Goal: Task Accomplishment & Management: Use online tool/utility

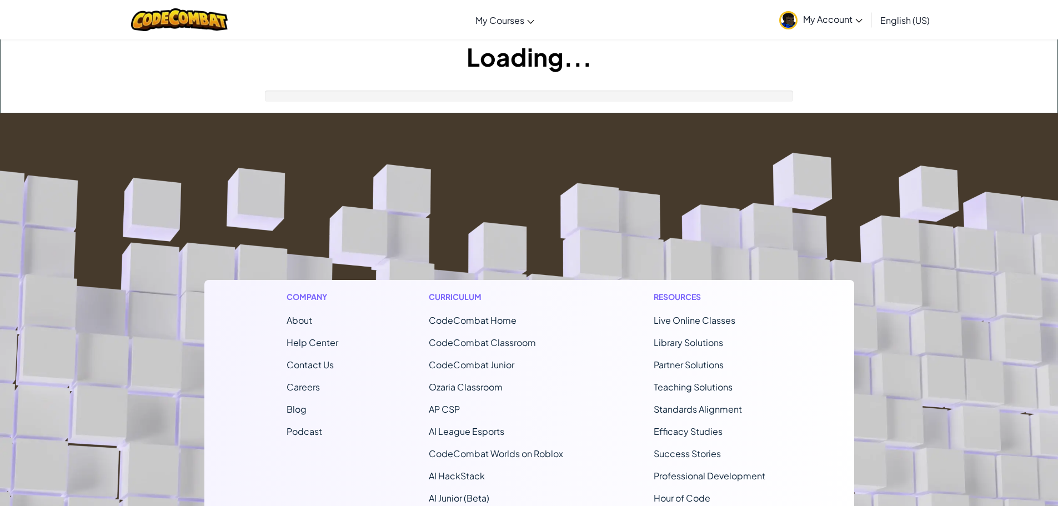
click at [944, 347] on html "Toggle navigation My Courses CodeCombat Classroom Ozaria Classroom AI League Es…" at bounding box center [529, 357] width 1058 height 715
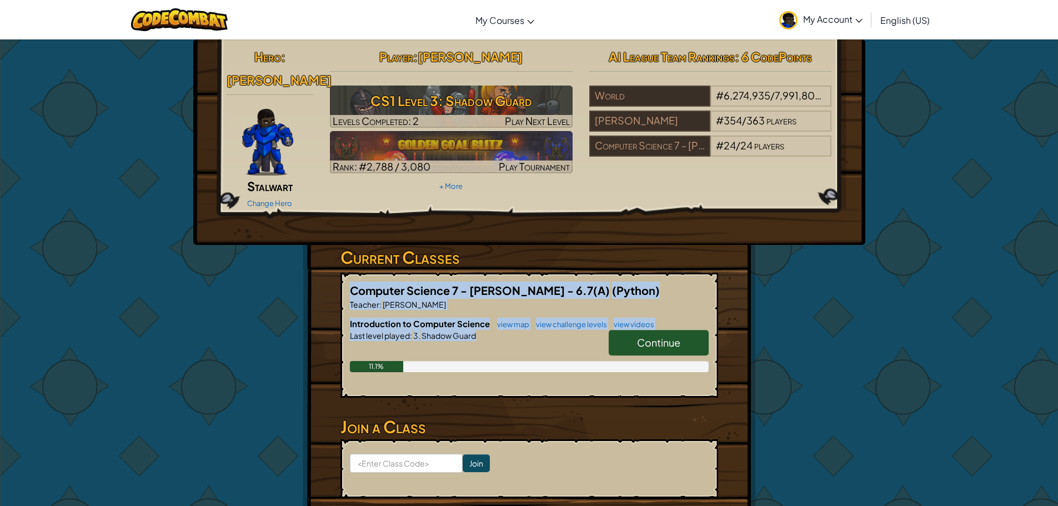
drag, startPoint x: 1022, startPoint y: 336, endPoint x: 961, endPoint y: 369, distance: 69.3
click at [961, 369] on div "Hero : [PERSON_NAME] Change Hero Player : [PERSON_NAME] CS1 Level 3: Shadow Gua…" at bounding box center [529, 299] width 1058 height 521
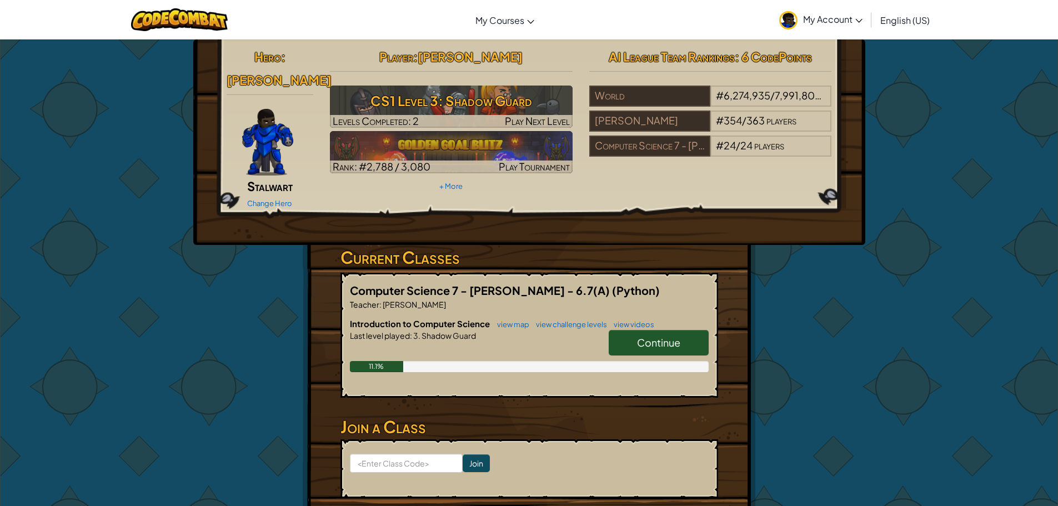
drag, startPoint x: 969, startPoint y: 385, endPoint x: 963, endPoint y: 387, distance: 6.2
click at [963, 387] on div "Hero : [PERSON_NAME] Change Hero Player : [PERSON_NAME] CS1 Level 3: Shadow Gua…" at bounding box center [529, 299] width 1058 height 521
click at [645, 336] on span "Continue" at bounding box center [658, 342] width 43 height 13
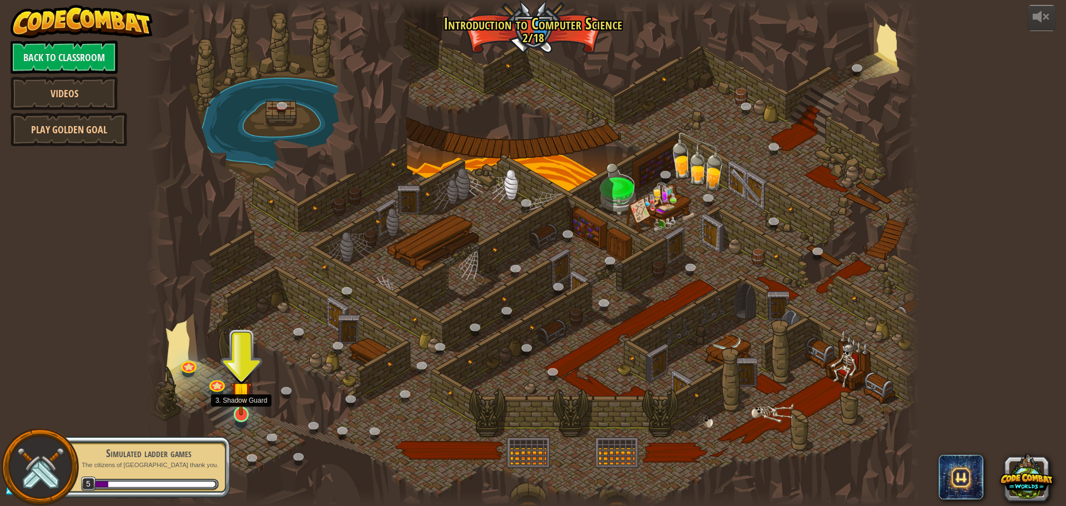
click at [250, 410] on img at bounding box center [241, 391] width 21 height 47
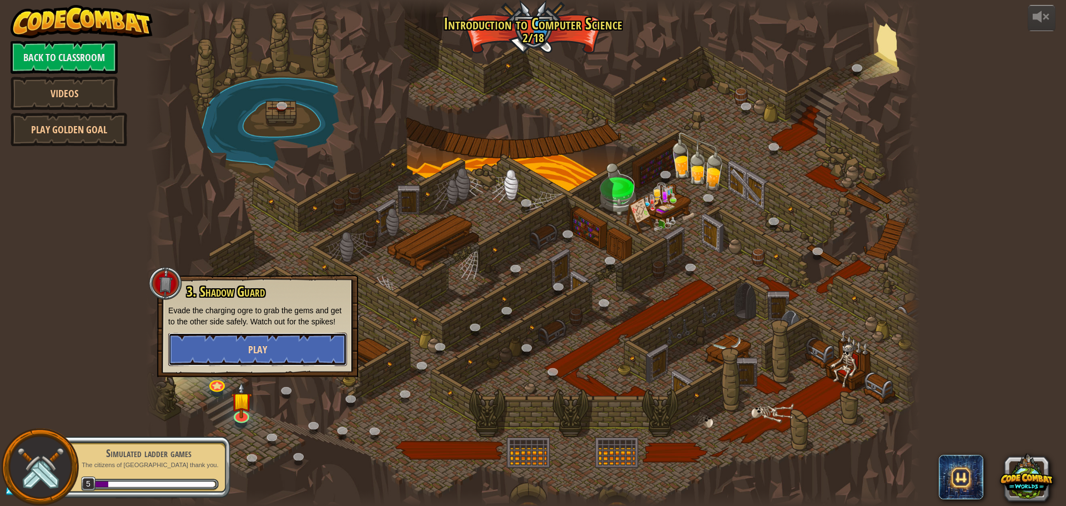
click at [324, 346] on button "Play" at bounding box center [257, 349] width 179 height 33
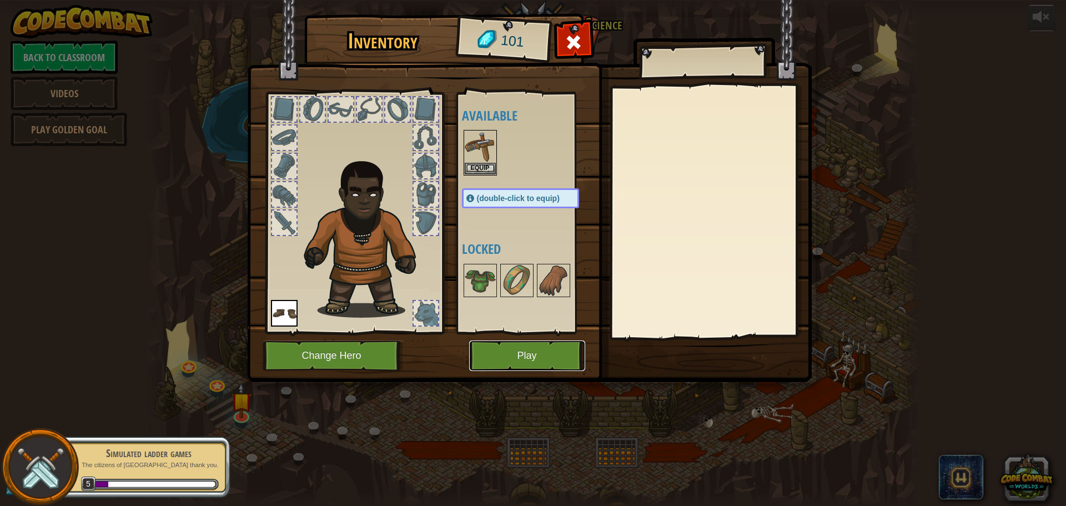
click at [528, 348] on button "Play" at bounding box center [527, 355] width 116 height 31
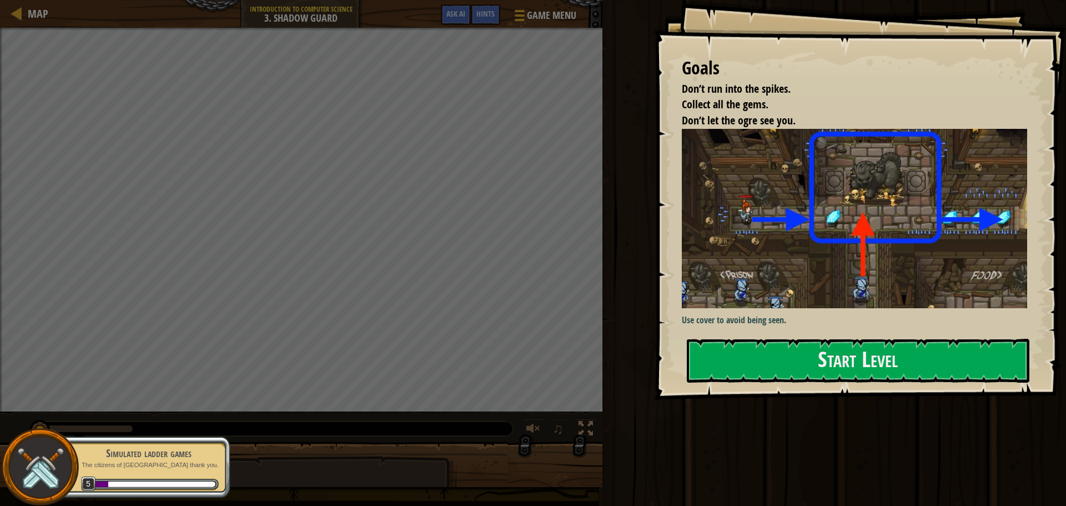
click at [915, 233] on div "Goals Don’t run into the spikes. Collect all the gems. Don’t let the ogre see y…" at bounding box center [860, 200] width 412 height 400
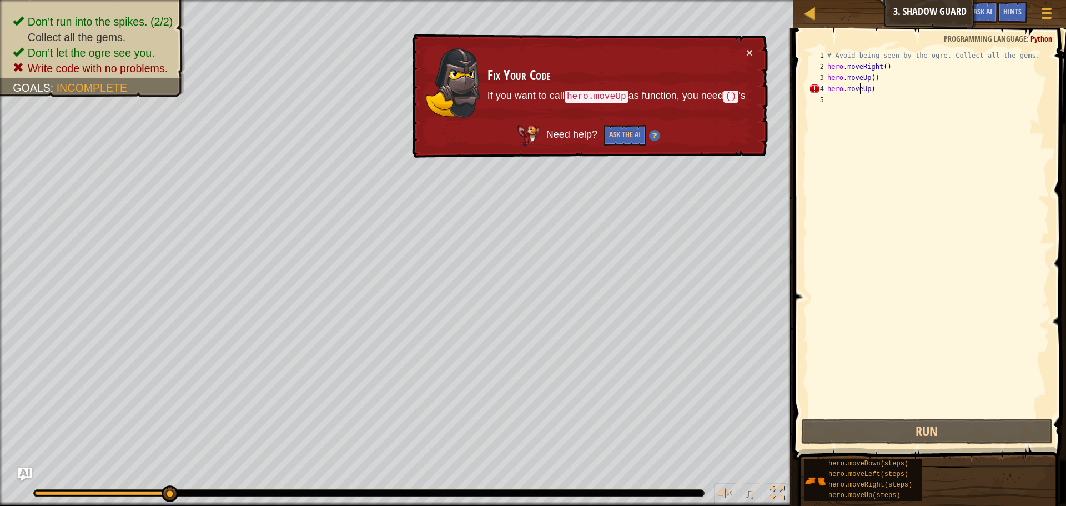
click at [861, 88] on div "# Avoid being seen by the ogre. Collect all the gems. hero . moveRight ( ) hero…" at bounding box center [937, 244] width 224 height 389
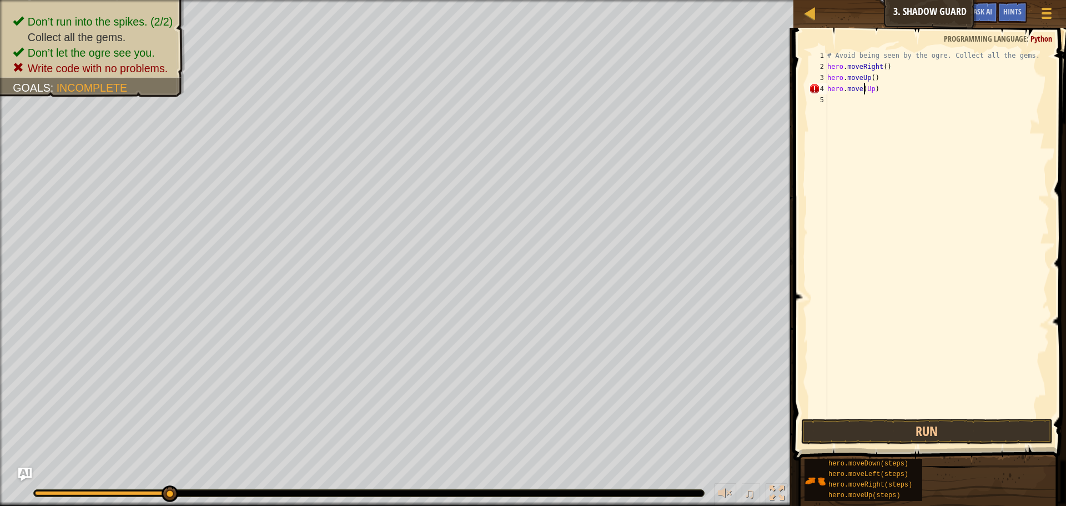
scroll to position [5, 3]
type textarea "hero.move(Up)"
click at [1007, 440] on button "Run" at bounding box center [927, 432] width 252 height 26
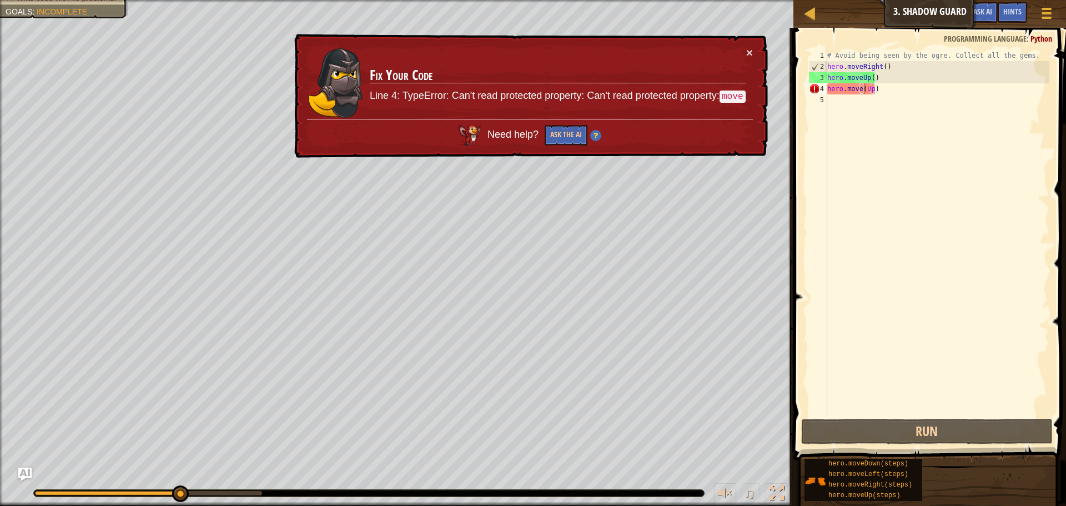
click at [752, 46] on div "× Fix Your Code Line 4: TypeError: Can't read protected property: Can't read pr…" at bounding box center [530, 96] width 476 height 124
drag, startPoint x: 752, startPoint y: 46, endPoint x: 750, endPoint y: 51, distance: 6.0
click at [750, 51] on div "× Fix Your Code Line 4: TypeError: Can't read protected property: Can't read pr…" at bounding box center [530, 96] width 476 height 124
click at [750, 51] on button "×" at bounding box center [749, 53] width 7 height 12
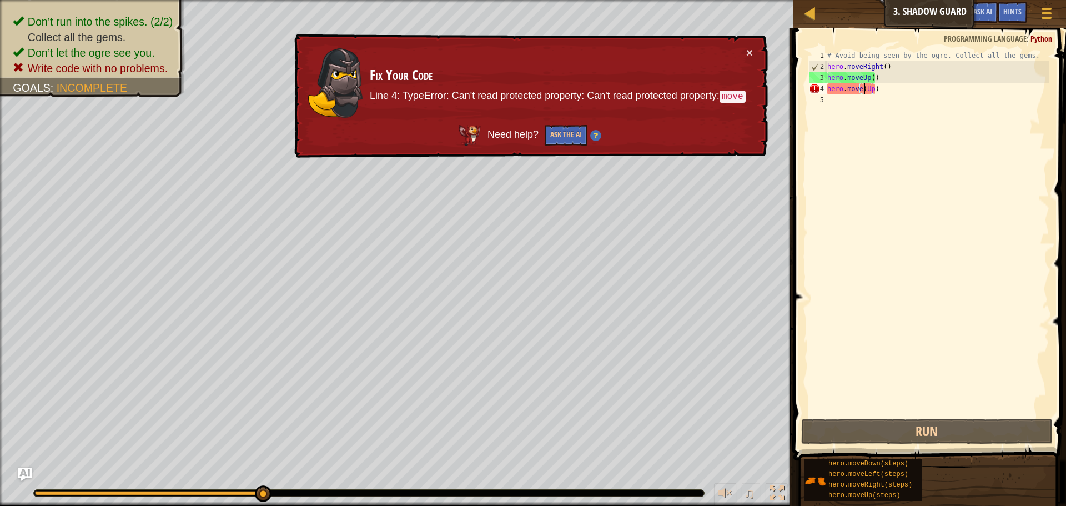
click at [831, 98] on div "# Avoid being seen by the ogre. Collect all the gems. hero . moveRight ( ) hero…" at bounding box center [937, 244] width 224 height 389
type textarea "u"
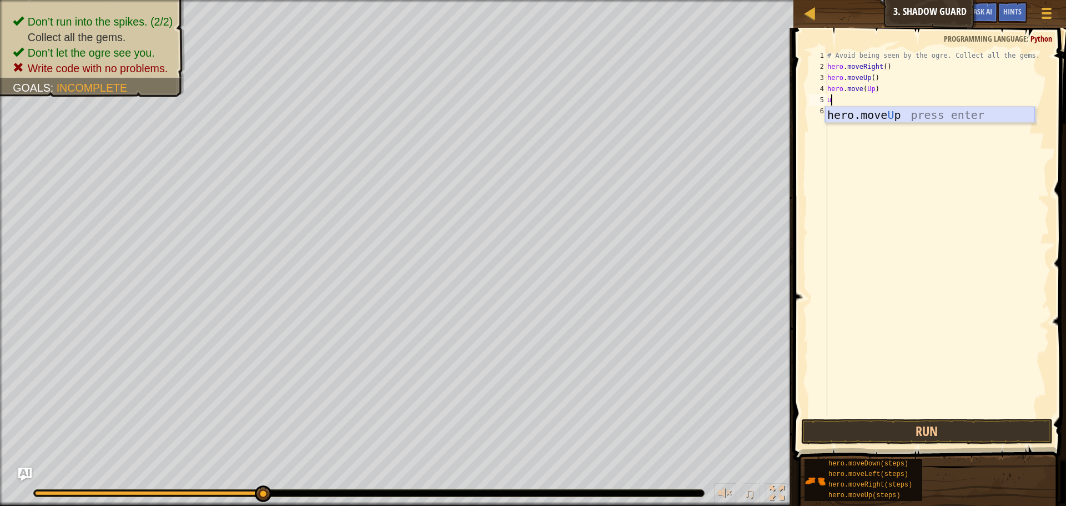
click at [871, 113] on div "hero.move U p press enter" at bounding box center [930, 132] width 210 height 50
drag, startPoint x: 975, startPoint y: 432, endPoint x: 982, endPoint y: 425, distance: 9.8
click at [976, 430] on button "Run" at bounding box center [927, 432] width 252 height 26
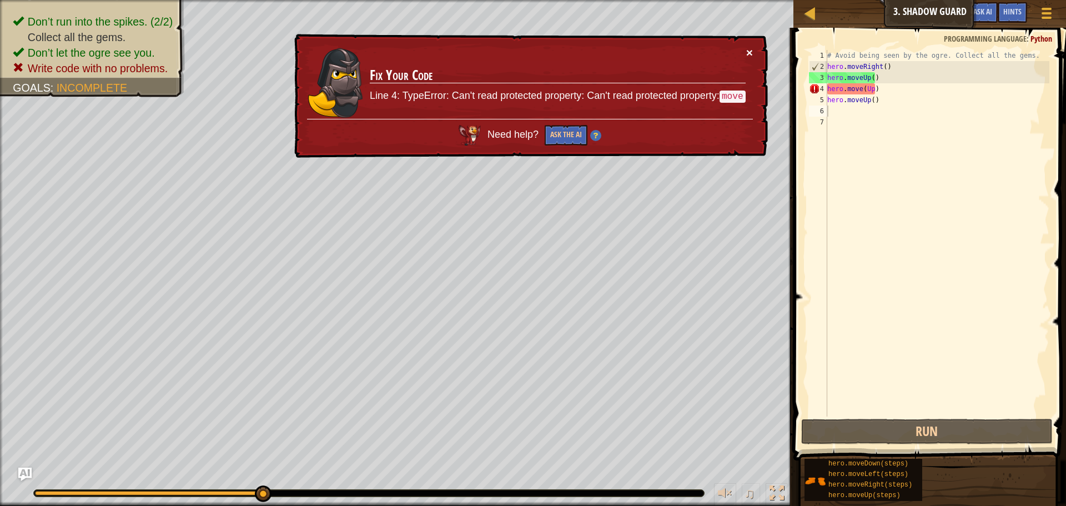
click at [750, 48] on button "×" at bounding box center [749, 53] width 7 height 12
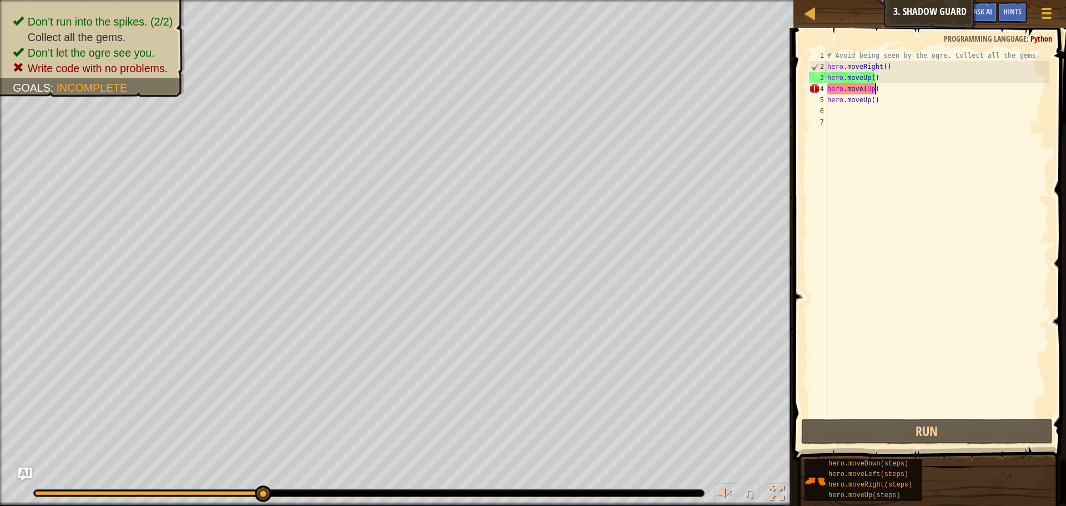
click at [875, 90] on div "# Avoid being seen by the ogre. Collect all the gems. hero . moveRight ( ) hero…" at bounding box center [937, 244] width 224 height 389
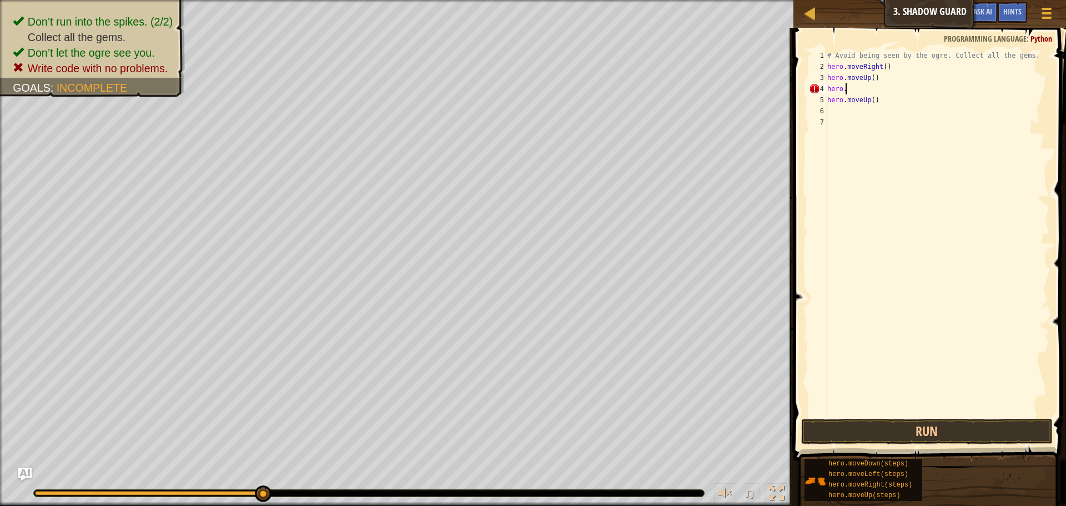
type textarea "hero.u"
click at [875, 103] on div "hero. move U p press enter" at bounding box center [930, 121] width 210 height 50
click at [946, 423] on button "Run" at bounding box center [927, 432] width 252 height 26
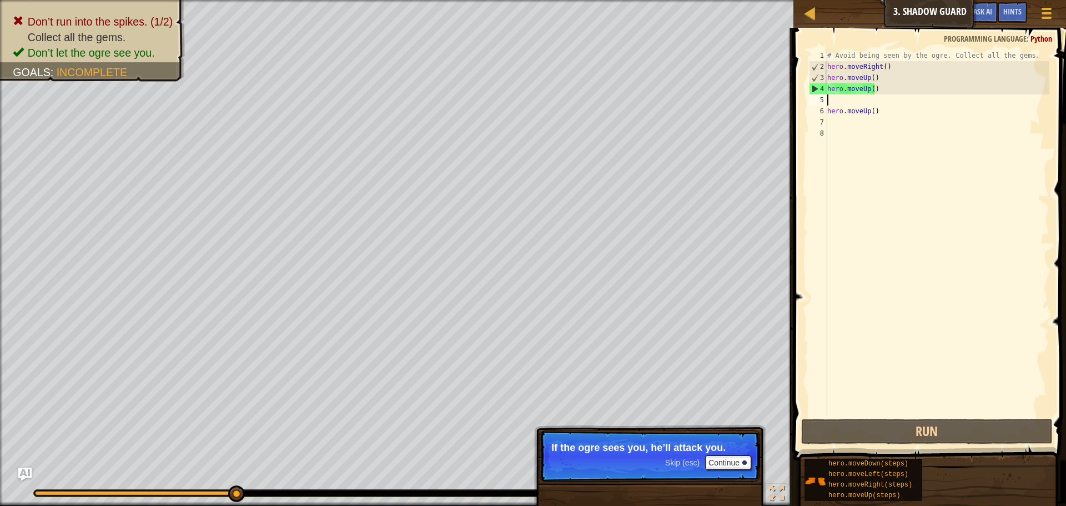
click at [817, 89] on div "4" at bounding box center [819, 88] width 18 height 11
click at [810, 88] on div "4" at bounding box center [819, 88] width 18 height 11
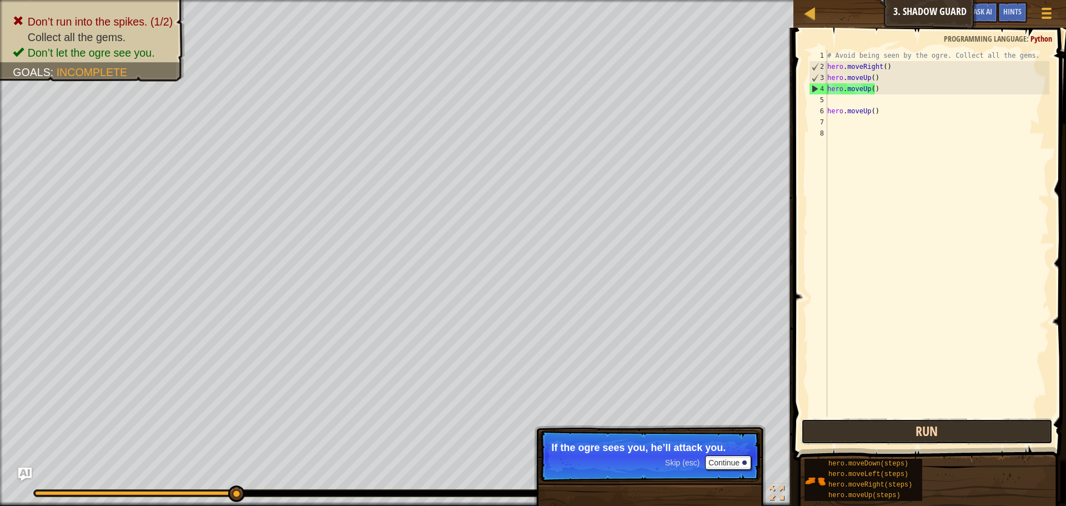
click at [865, 438] on button "Run" at bounding box center [927, 432] width 252 height 26
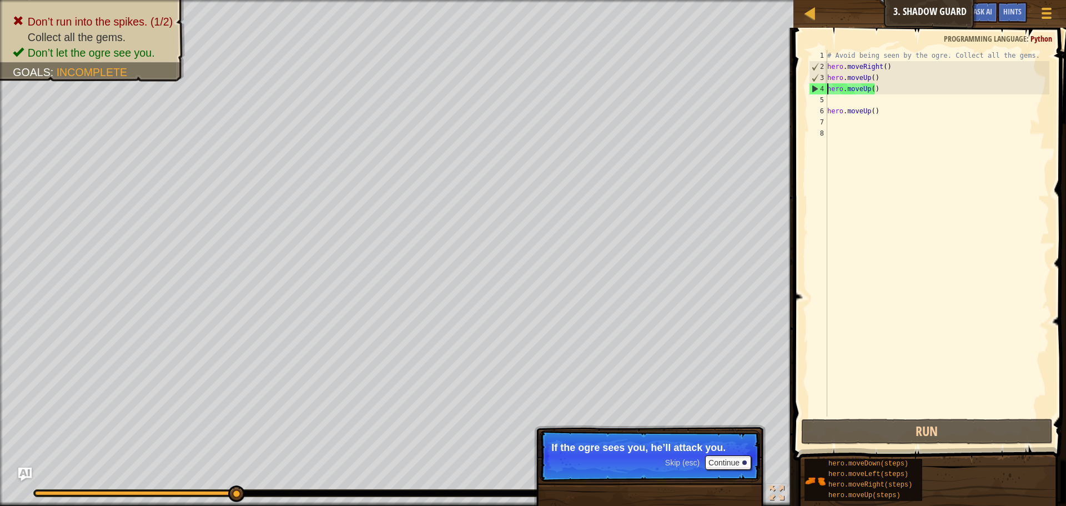
drag, startPoint x: 811, startPoint y: 377, endPoint x: 792, endPoint y: 373, distance: 19.8
drag, startPoint x: 792, startPoint y: 373, endPoint x: 728, endPoint y: 459, distance: 107.5
click at [728, 459] on button "Continue" at bounding box center [728, 462] width 46 height 14
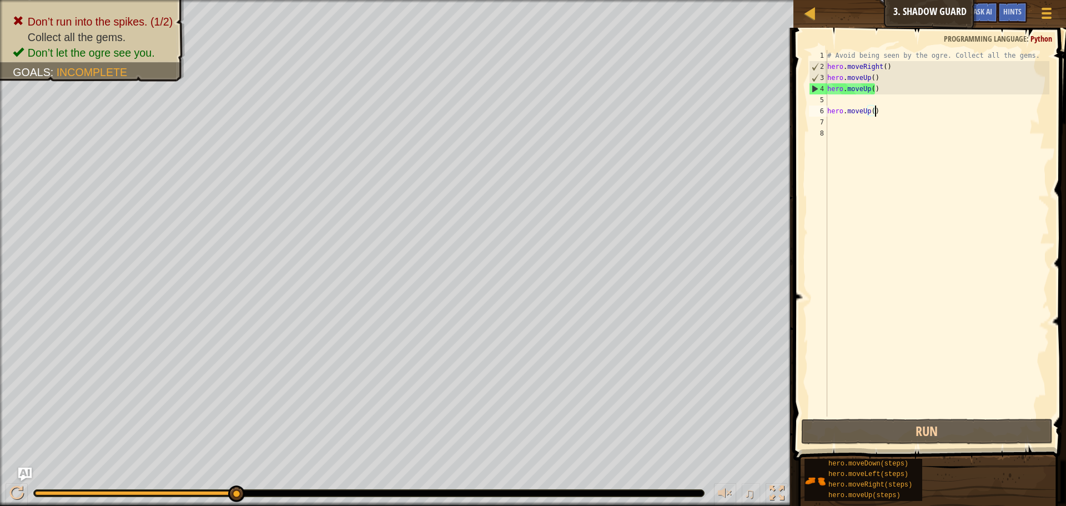
click at [880, 111] on div "# Avoid being seen by the ogre. Collect all the gems. hero . moveRight ( ) hero…" at bounding box center [937, 244] width 224 height 389
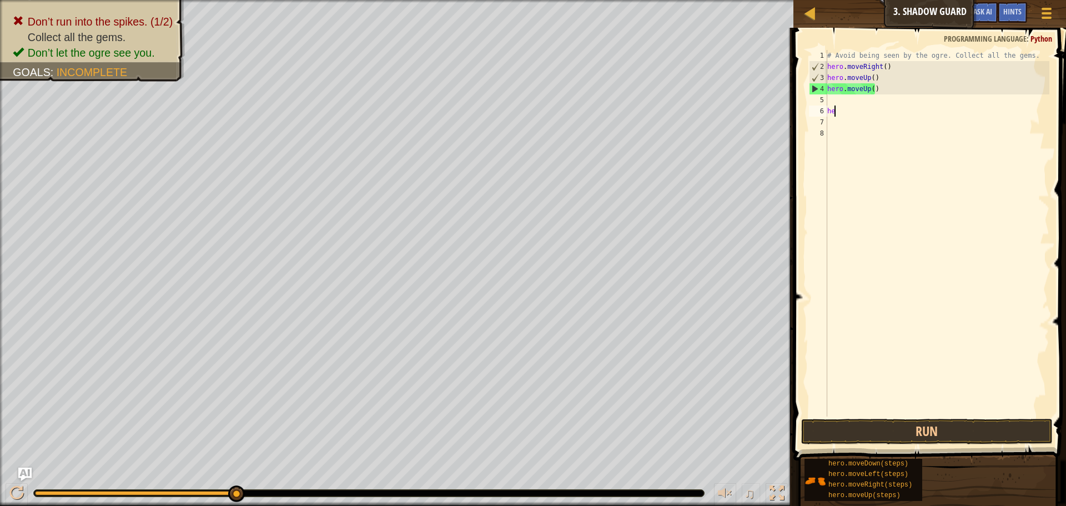
type textarea "h"
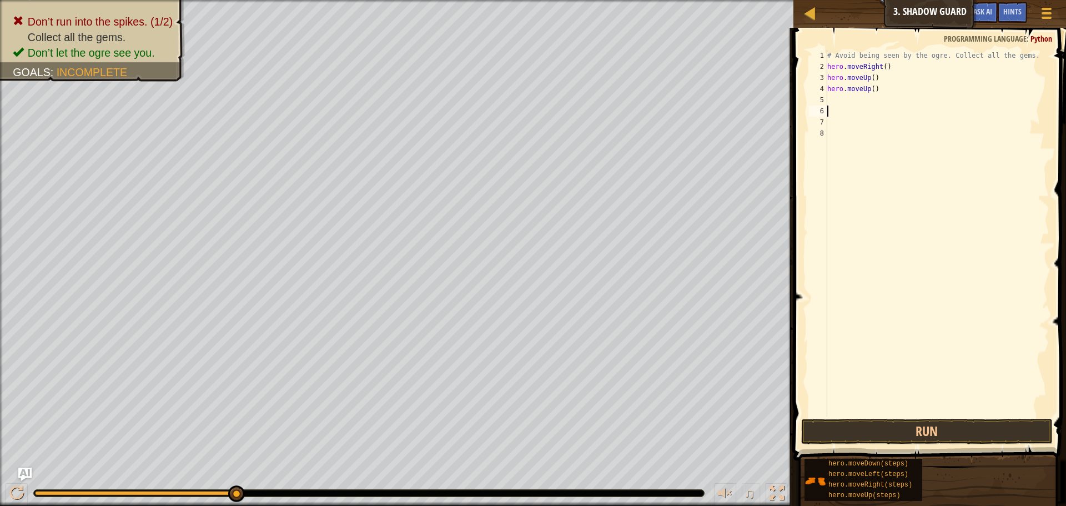
click at [840, 99] on div "# Avoid being seen by the ogre. Collect all the gems. hero . moveRight ( ) hero…" at bounding box center [937, 244] width 224 height 389
type textarea "m"
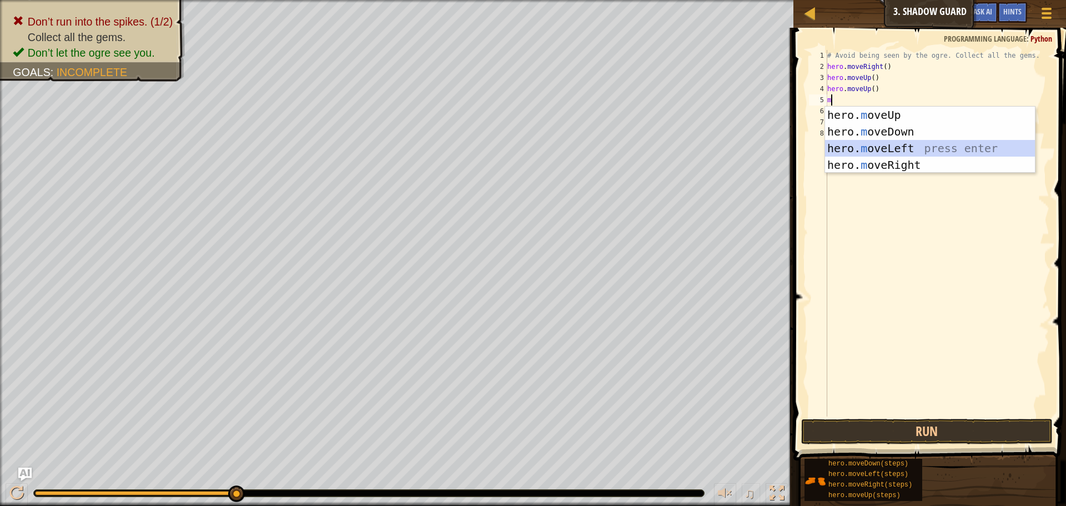
click at [861, 143] on div "hero. m oveUp press enter hero. m oveDown press enter hero. m oveLeft press ent…" at bounding box center [930, 157] width 210 height 100
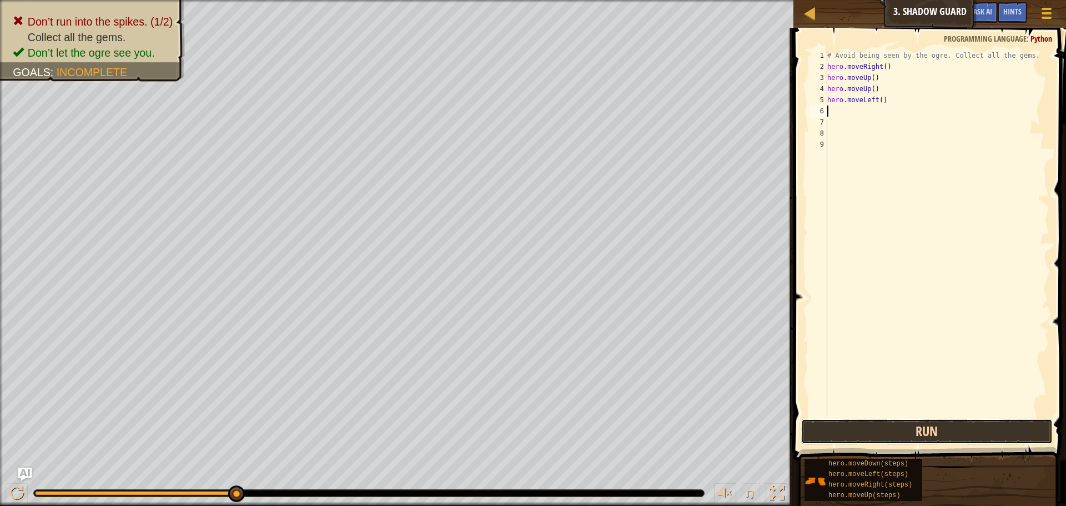
click at [906, 428] on button "Run" at bounding box center [927, 432] width 252 height 26
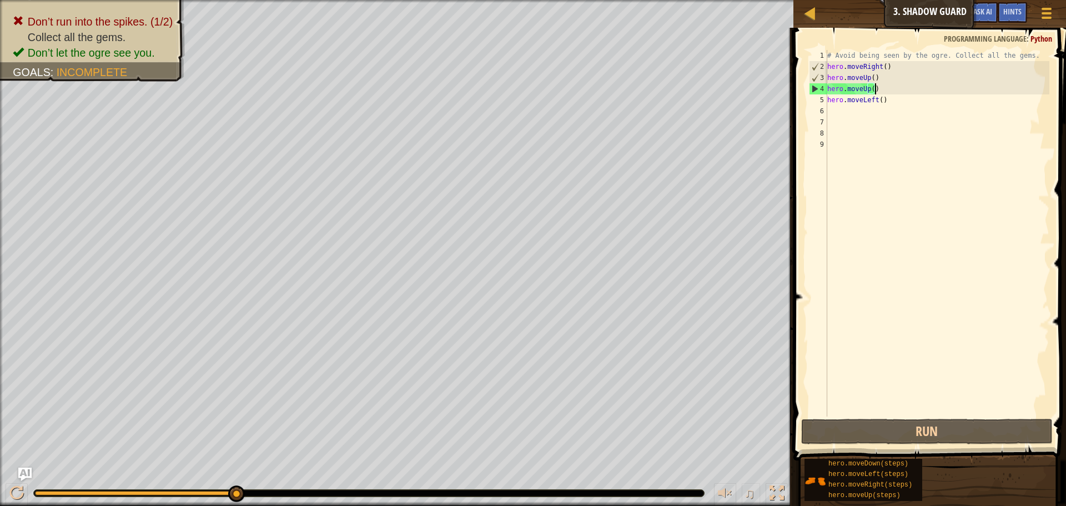
click at [876, 91] on div "# Avoid being seen by the ogre. Collect all the gems. hero . moveRight ( ) hero…" at bounding box center [937, 244] width 224 height 389
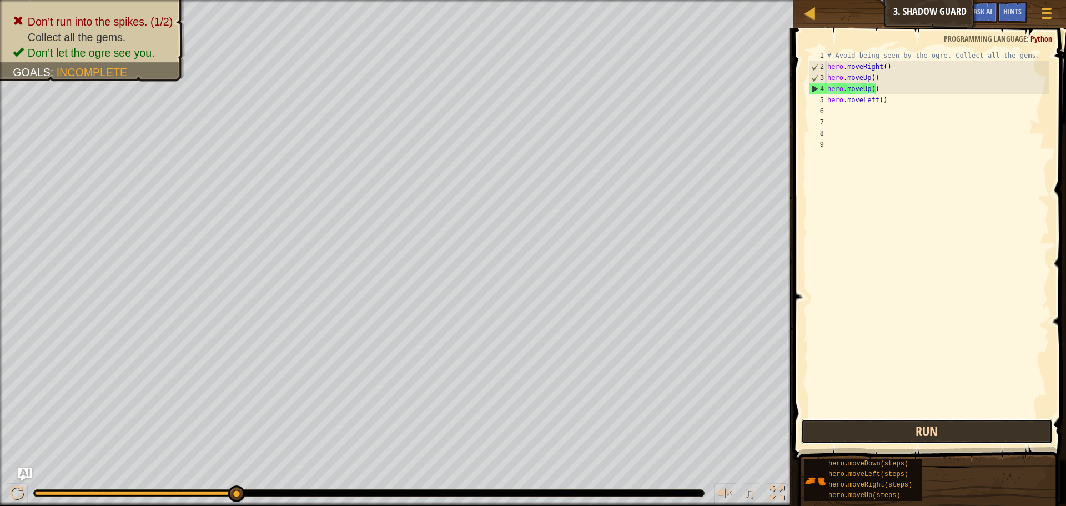
click at [975, 430] on button "Run" at bounding box center [927, 432] width 252 height 26
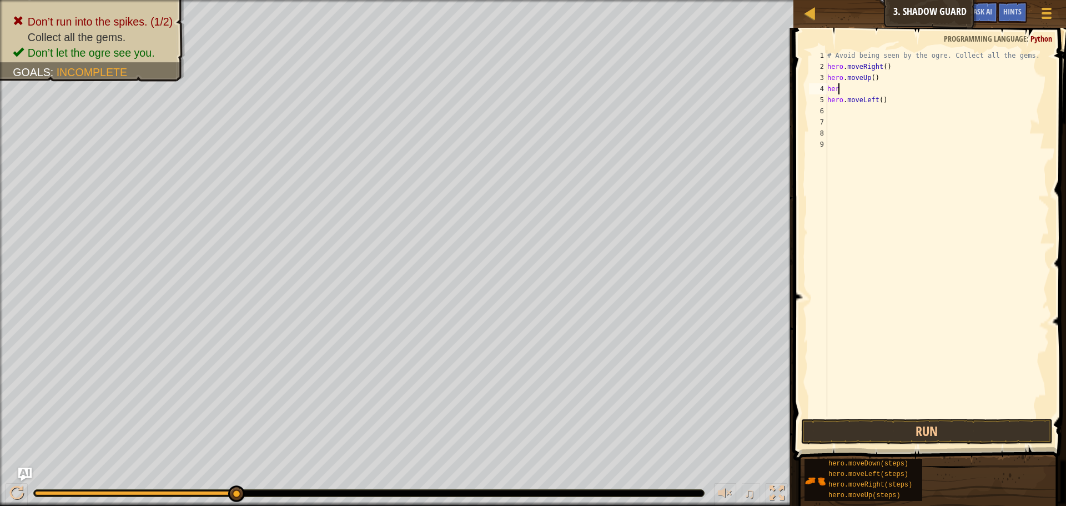
type textarea "herl"
click at [869, 98] on div "her o.move L eft press enter" at bounding box center [930, 121] width 210 height 50
drag, startPoint x: 914, startPoint y: 439, endPoint x: 912, endPoint y: 430, distance: 8.6
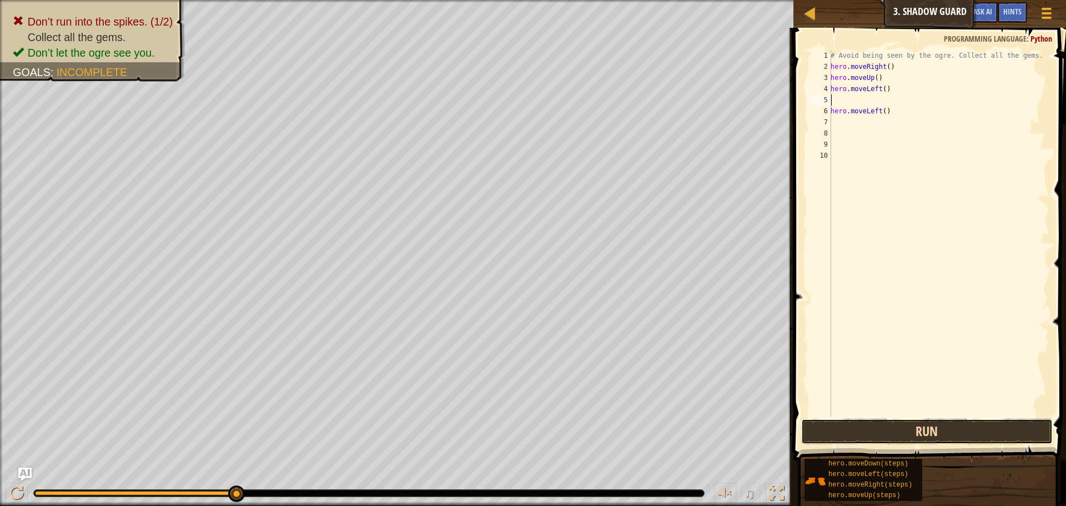
click at [912, 427] on button "Run" at bounding box center [927, 432] width 252 height 26
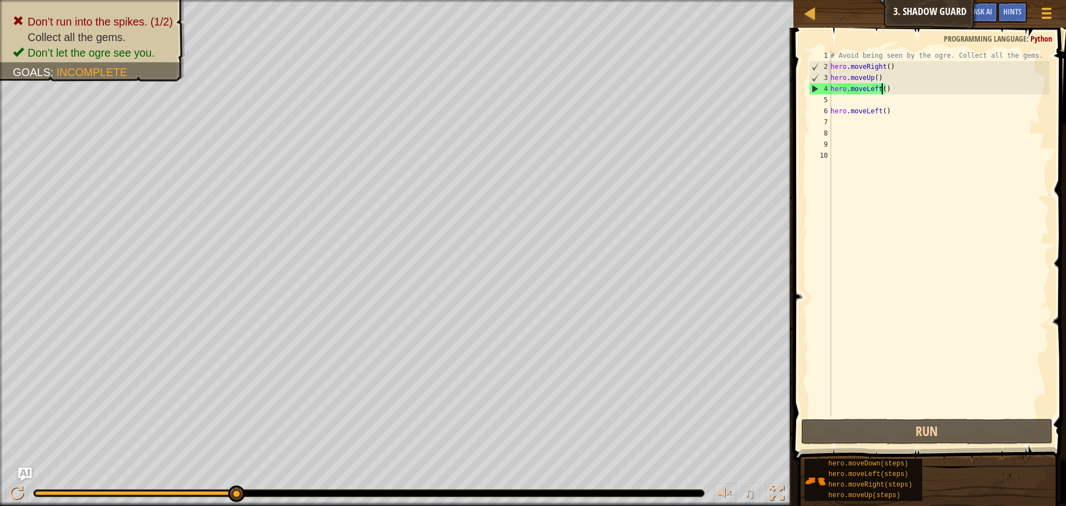
click at [881, 92] on div "# Avoid being seen by the ogre. Collect all the gems. hero . moveRight ( ) hero…" at bounding box center [939, 244] width 221 height 389
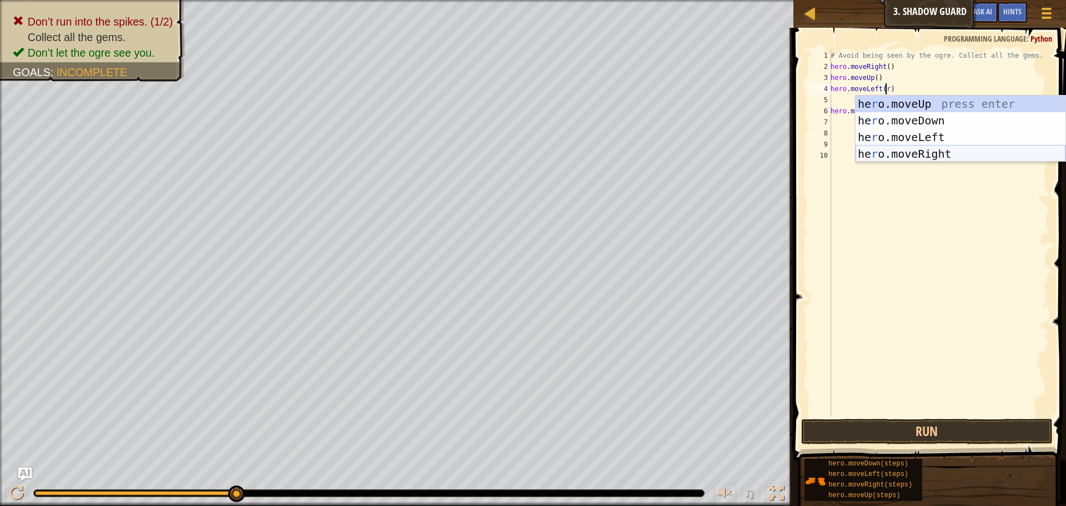
click at [904, 152] on div "he r o.moveUp press enter he r o.moveDown press enter he r o.moveLeft press ent…" at bounding box center [961, 146] width 210 height 100
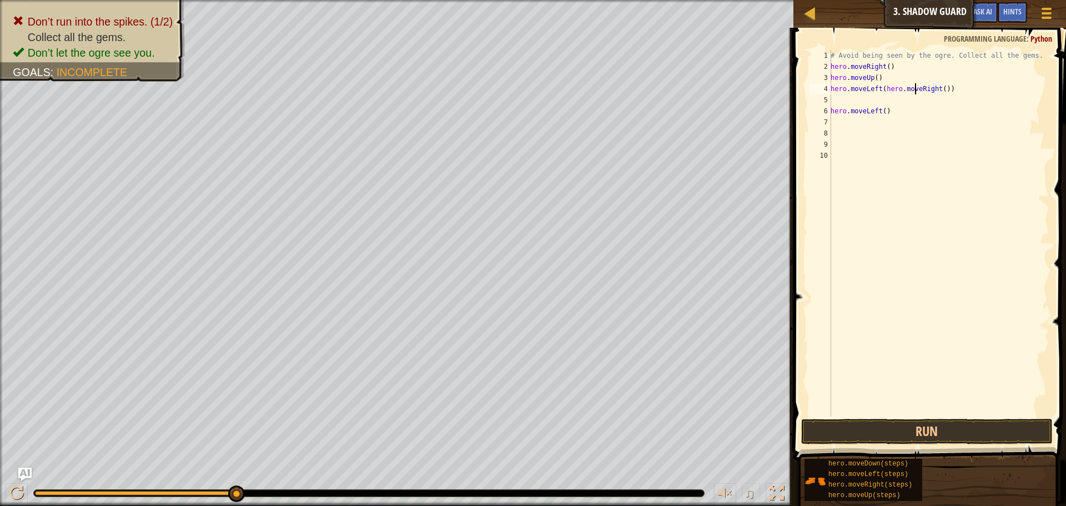
click at [917, 88] on div "# Avoid being seen by the ogre. Collect all the gems. hero . moveRight ( ) hero…" at bounding box center [939, 244] width 221 height 389
type textarea "hero.moveLeft(hero.moveRight())"
click at [931, 432] on button "Run" at bounding box center [927, 432] width 252 height 26
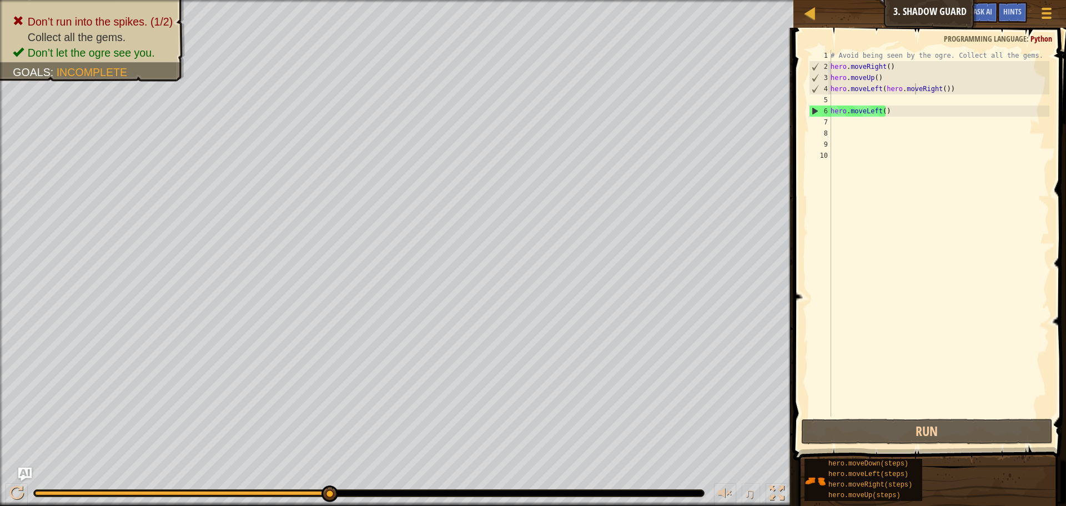
scroll to position [5, 0]
drag, startPoint x: 864, startPoint y: 128, endPoint x: 859, endPoint y: 115, distance: 13.7
click at [864, 127] on div "# Avoid being seen by the ogre. Collect all the gems. hero . moveRight ( ) hero…" at bounding box center [939, 244] width 221 height 389
click at [859, 115] on div "# Avoid being seen by the ogre. Collect all the gems. hero . moveRight ( ) hero…" at bounding box center [939, 244] width 221 height 389
drag, startPoint x: 859, startPoint y: 115, endPoint x: 817, endPoint y: 111, distance: 42.4
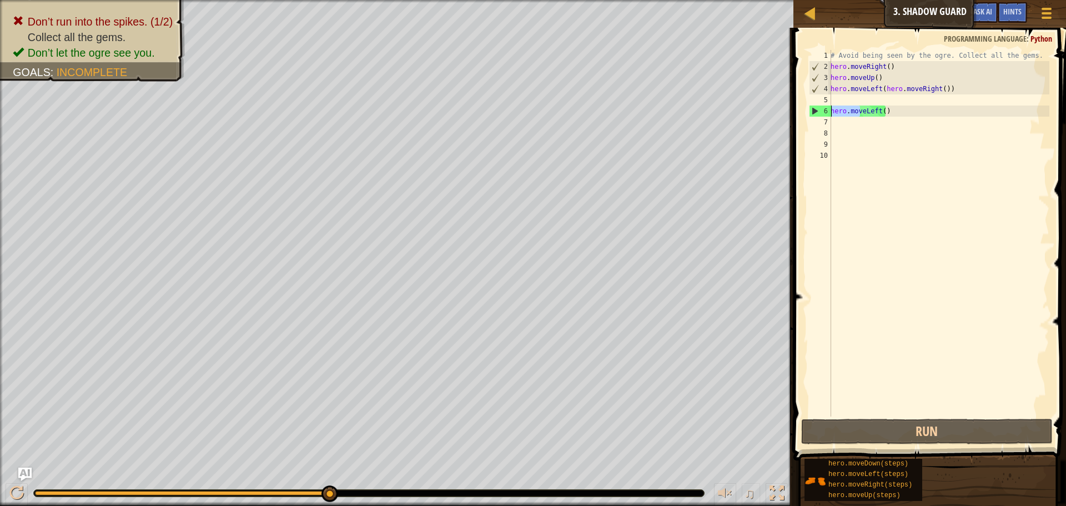
click at [815, 111] on div "hero.moveLeft() 1 2 3 4 5 6 7 8 9 10 # Avoid being seen by the ogre. Collect al…" at bounding box center [928, 233] width 243 height 367
click at [885, 113] on div "# Avoid being seen by the ogre. Collect all the gems. hero . moveRight ( ) hero…" at bounding box center [939, 244] width 221 height 389
drag, startPoint x: 882, startPoint y: 111, endPoint x: 831, endPoint y: 119, distance: 51.2
click at [831, 119] on div "# Avoid being seen by the ogre. Collect all the gems. hero . moveRight ( ) hero…" at bounding box center [939, 244] width 221 height 389
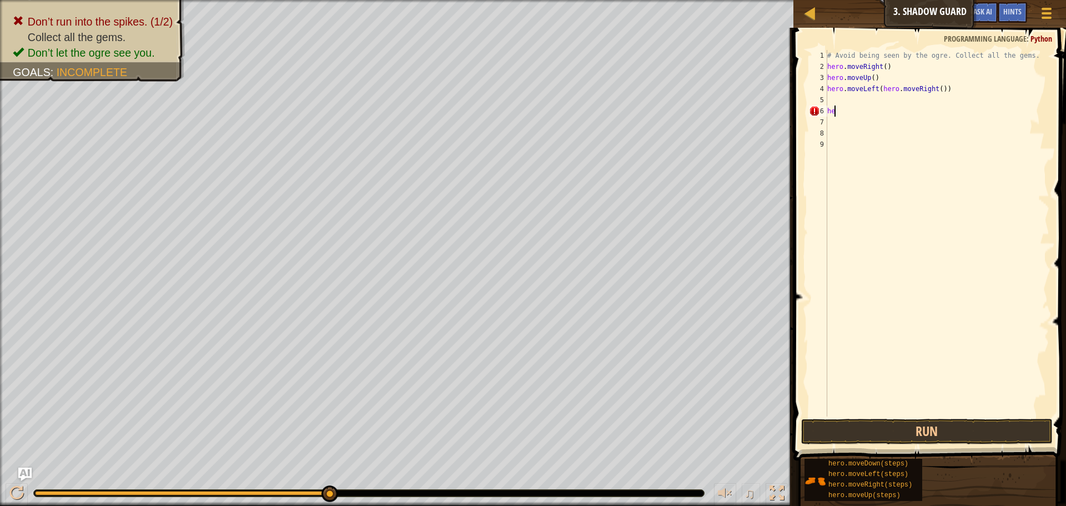
type textarea "h"
click at [913, 423] on button "Run" at bounding box center [927, 432] width 252 height 26
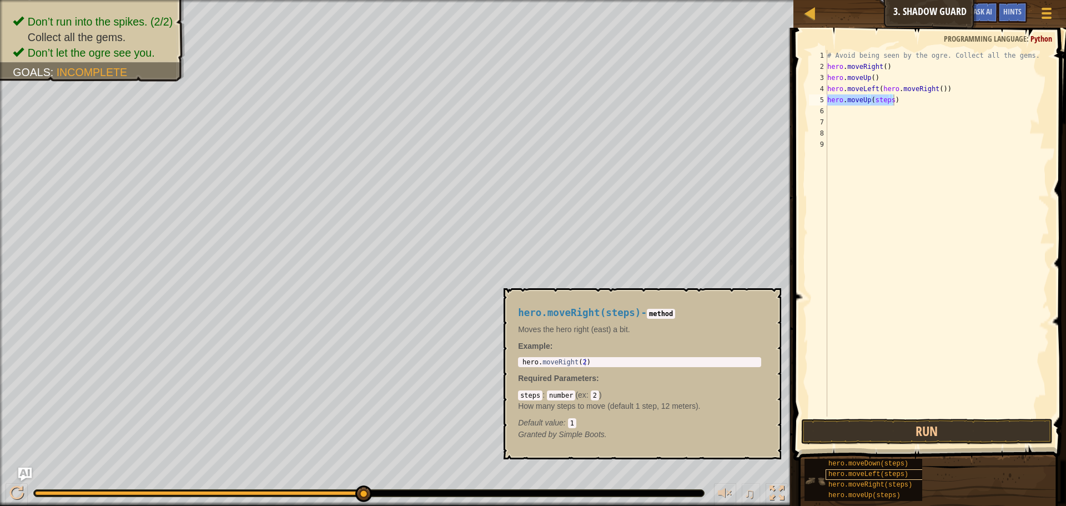
drag, startPoint x: 861, startPoint y: 469, endPoint x: 900, endPoint y: 470, distance: 38.9
click at [898, 489] on div "hero.moveDown(steps) hero.moveLeft(steps) hero.moveRight(steps) hero.moveUp(ste…" at bounding box center [931, 479] width 254 height 43
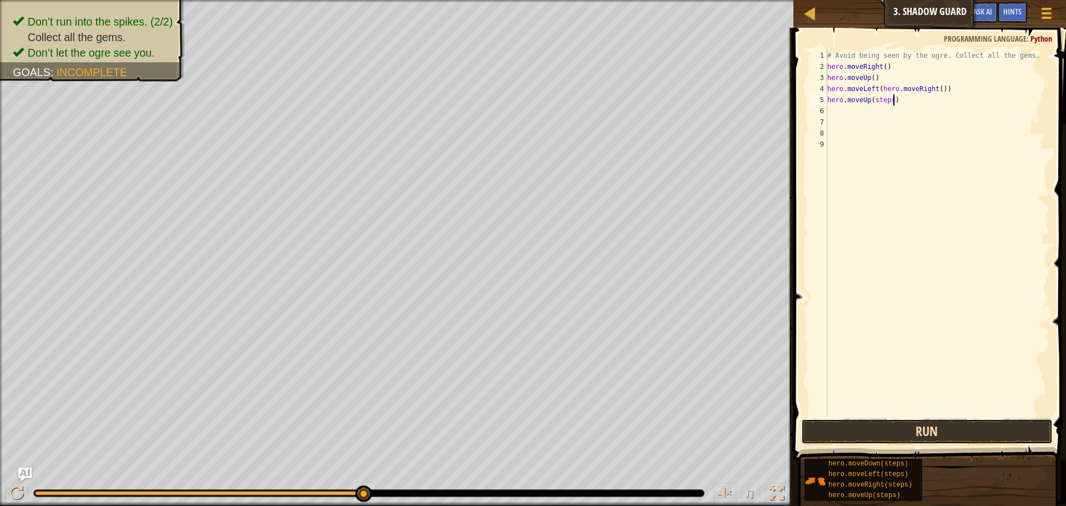
click at [903, 433] on button "Run" at bounding box center [927, 432] width 252 height 26
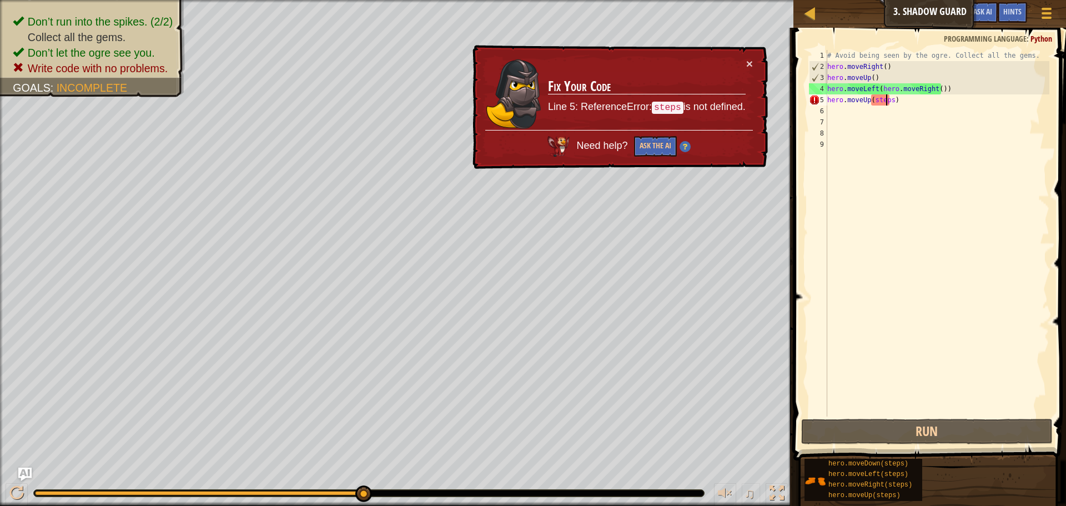
click at [887, 98] on div "# Avoid being seen by the ogre. Collect all the gems. hero . moveRight ( ) hero…" at bounding box center [937, 244] width 224 height 389
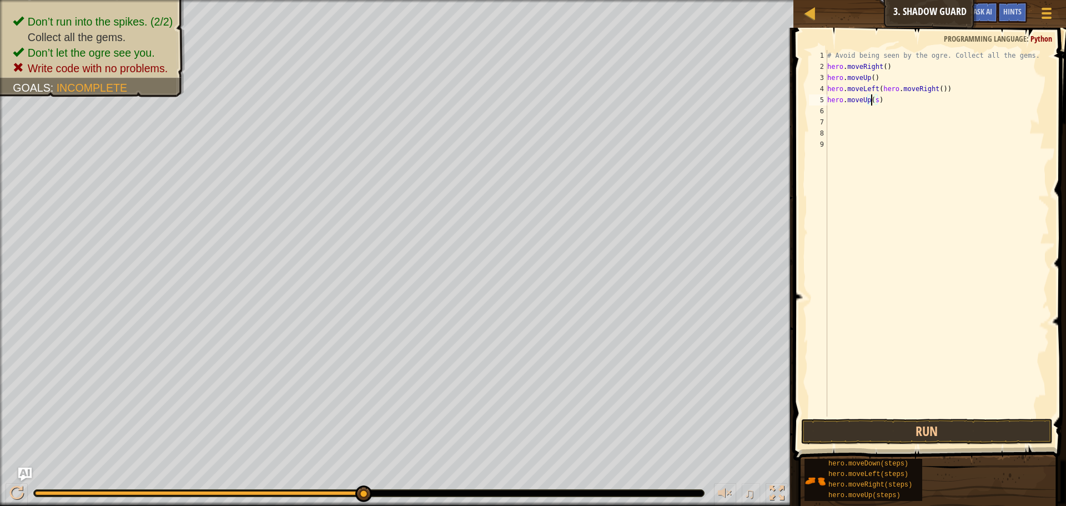
click at [873, 101] on div "# Avoid being seen by the ogre. Collect all the gems. hero . moveRight ( ) hero…" at bounding box center [937, 244] width 224 height 389
click at [875, 101] on div "# Avoid being seen by the ogre. Collect all the gems. hero . moveRight ( ) hero…" at bounding box center [937, 244] width 224 height 389
click at [957, 431] on button "Run" at bounding box center [927, 432] width 252 height 26
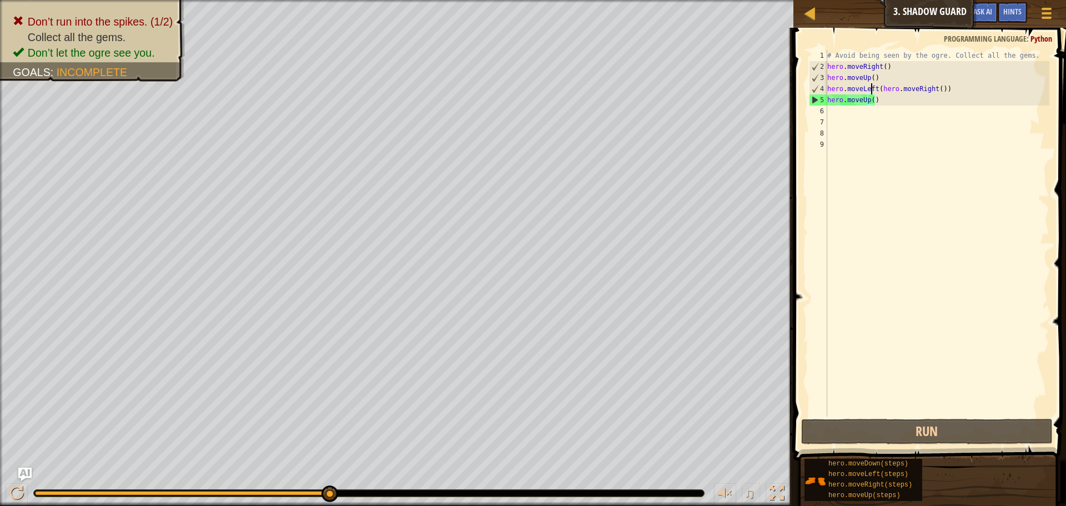
click at [873, 89] on div "# Avoid being seen by the ogre. Collect all the gems. hero . moveRight ( ) hero…" at bounding box center [937, 244] width 224 height 389
click at [875, 89] on div "# Avoid being seen by the ogre. Collect all the gems. hero . moveRight ( ) hero…" at bounding box center [937, 244] width 224 height 389
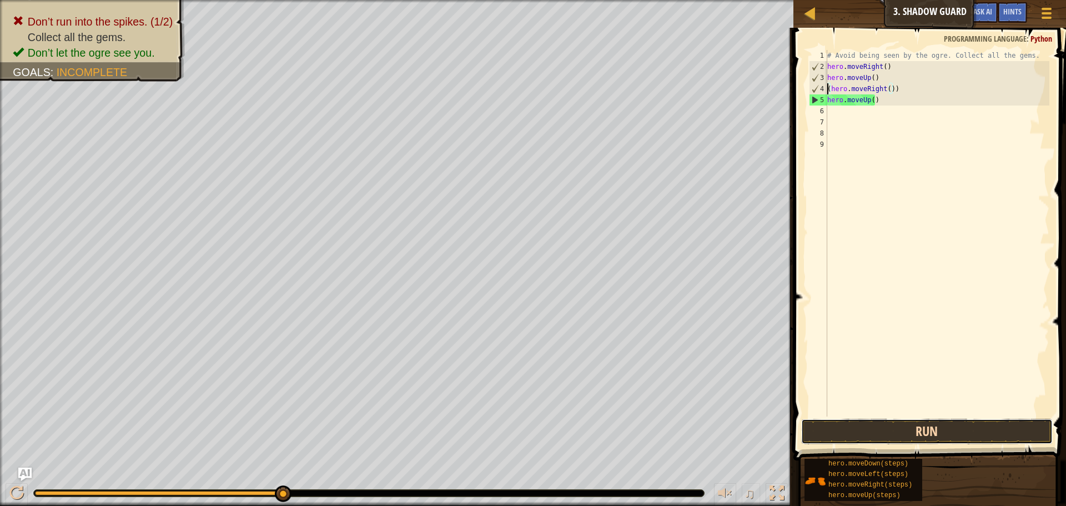
click at [910, 434] on button "Run" at bounding box center [927, 432] width 252 height 26
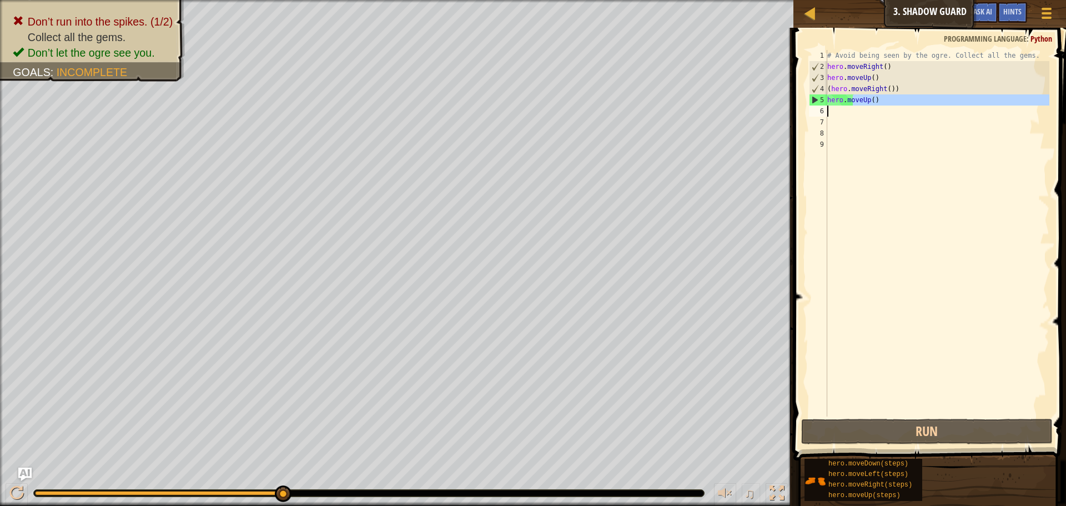
click at [849, 108] on div "# Avoid being seen by the ogre. Collect all the gems. hero . moveRight ( ) hero…" at bounding box center [937, 244] width 224 height 389
click at [868, 103] on div "# Avoid being seen by the ogre. Collect all the gems. hero . moveRight ( ) hero…" at bounding box center [937, 233] width 224 height 367
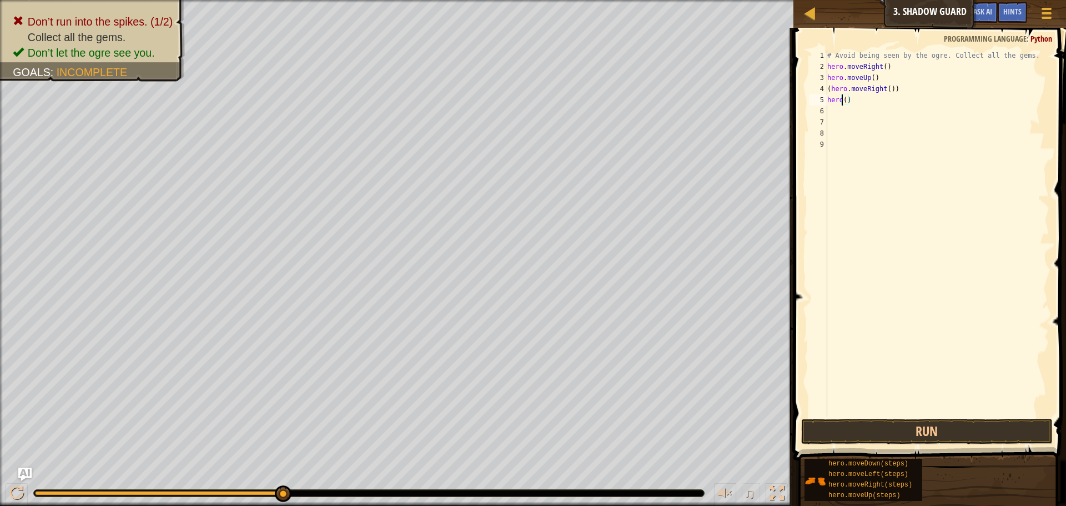
scroll to position [5, 2]
click at [872, 121] on div "hero .[PERSON_NAME] own press enter" at bounding box center [930, 132] width 210 height 50
click at [905, 428] on button "Run" at bounding box center [927, 432] width 252 height 26
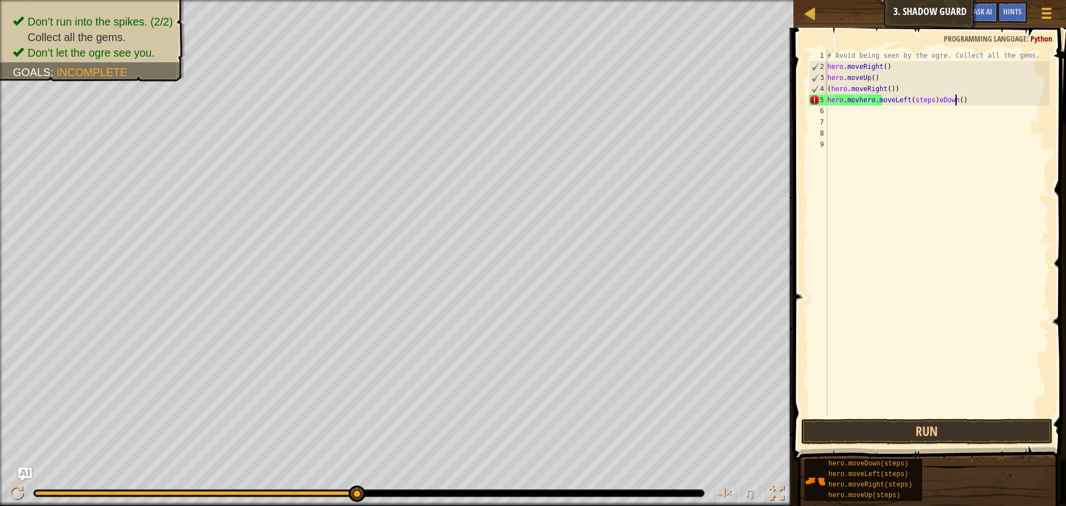
click at [960, 103] on div "# Avoid being seen by the ogre. Collect all the gems. hero . moveRight ( ) hero…" at bounding box center [937, 244] width 224 height 389
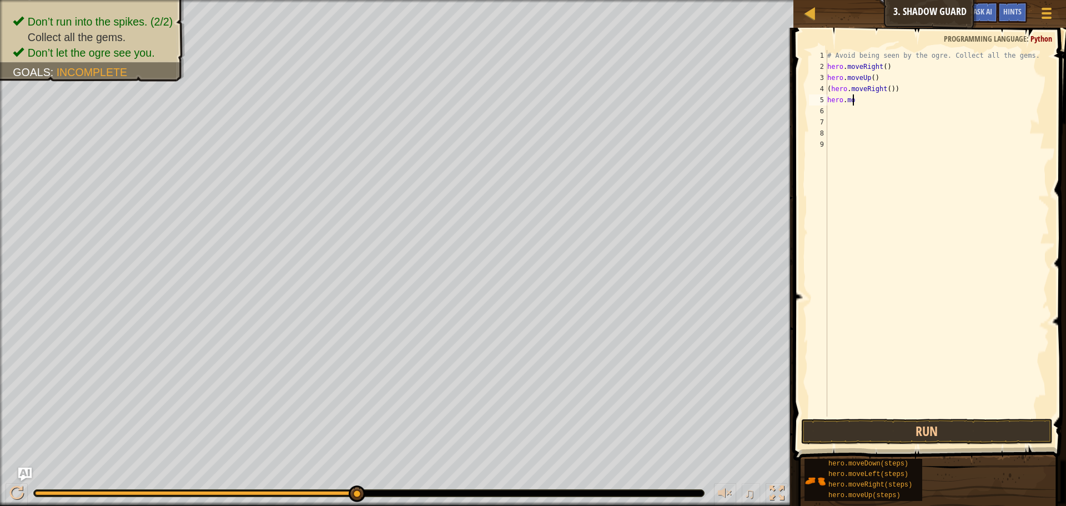
scroll to position [5, 0]
type textarea "h"
type textarea "l"
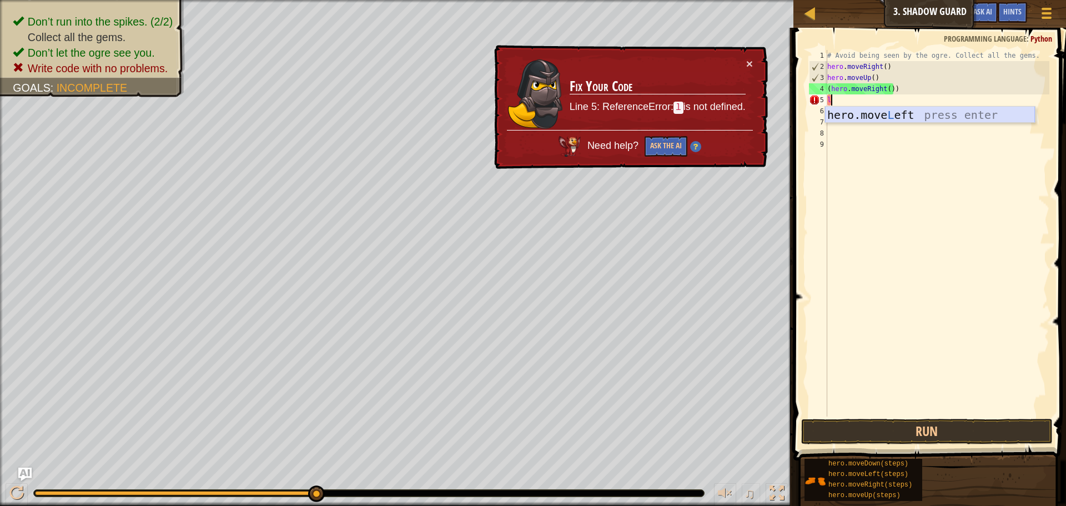
click at [869, 113] on div "hero.move L eft press enter" at bounding box center [930, 132] width 210 height 50
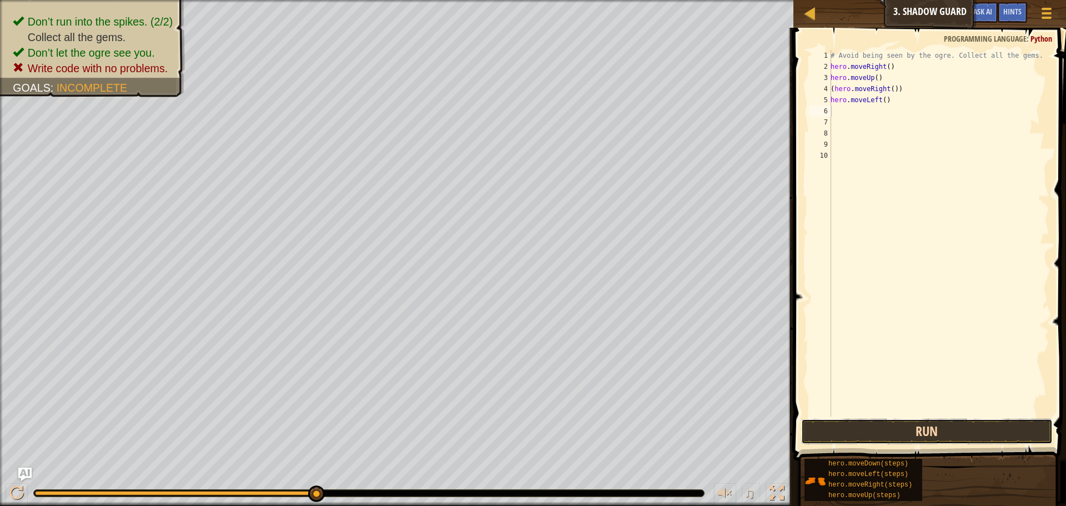
click at [880, 425] on button "Run" at bounding box center [927, 432] width 252 height 26
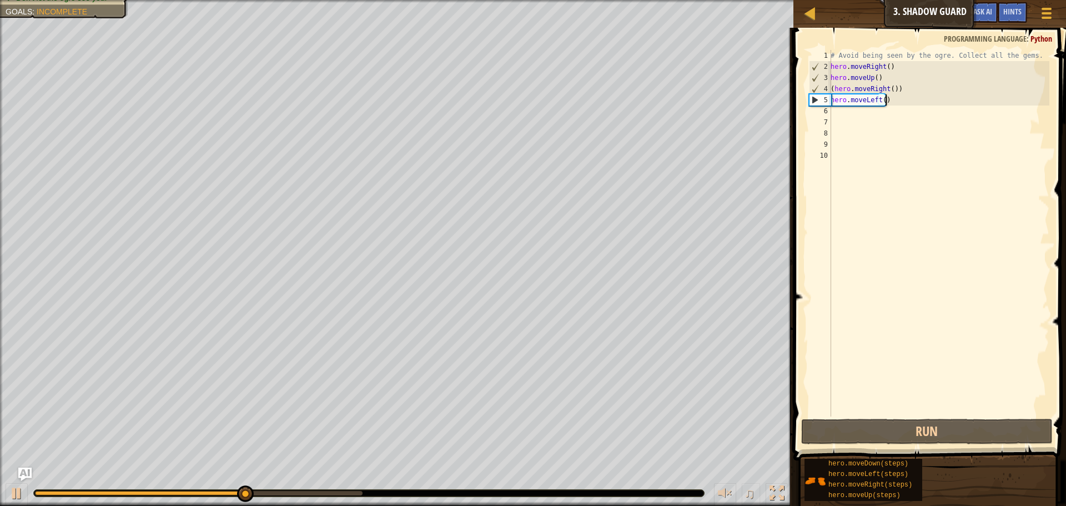
click at [887, 99] on div "# Avoid being seen by the ogre. Collect all the gems. hero . moveRight ( ) hero…" at bounding box center [939, 244] width 221 height 389
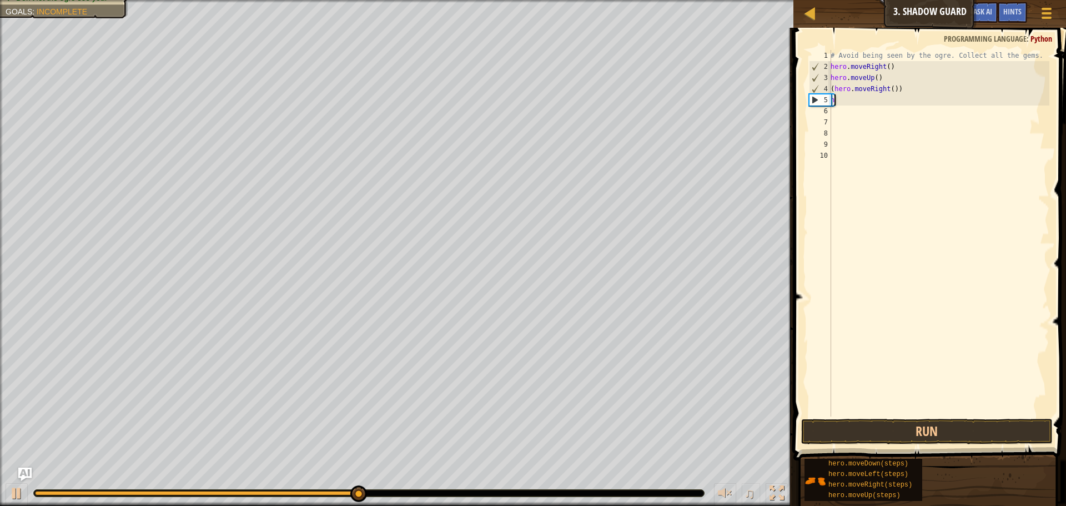
type textarea "hd"
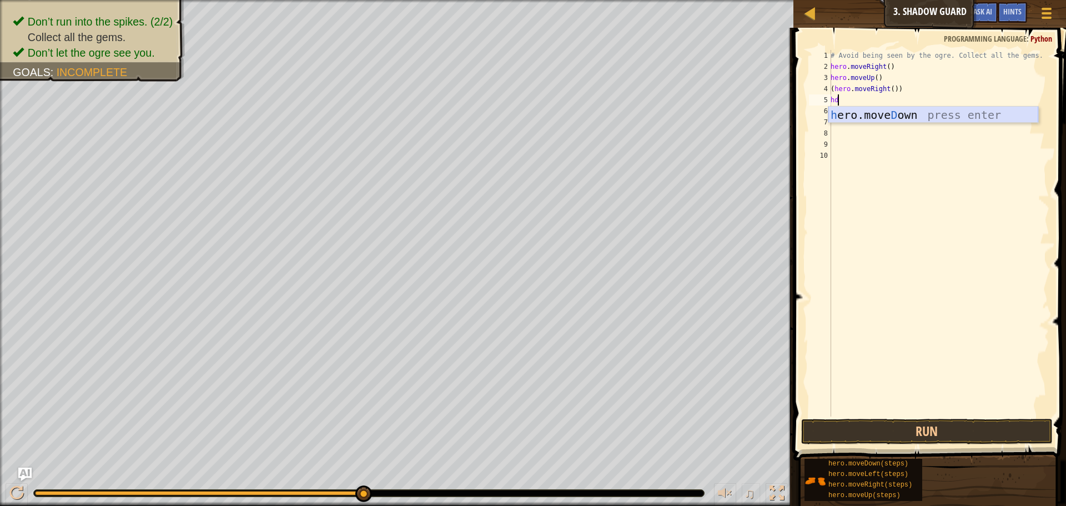
click at [888, 114] on div "h ero.[PERSON_NAME] own press enter" at bounding box center [934, 132] width 210 height 50
click at [830, 433] on button "Run" at bounding box center [927, 432] width 252 height 26
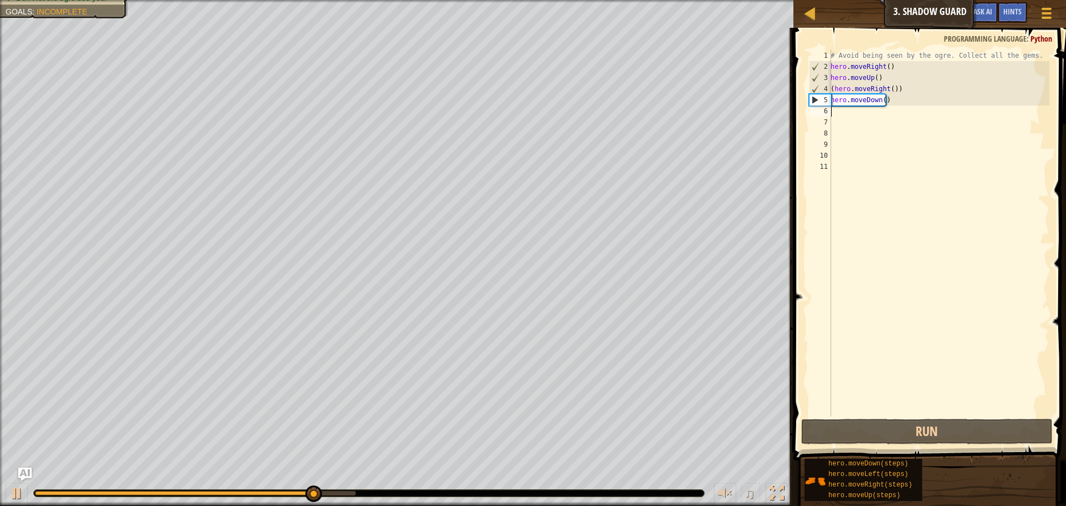
click at [834, 115] on div "# Avoid being seen by the ogre. Collect all the gems. hero . moveRight ( ) hero…" at bounding box center [939, 244] width 221 height 389
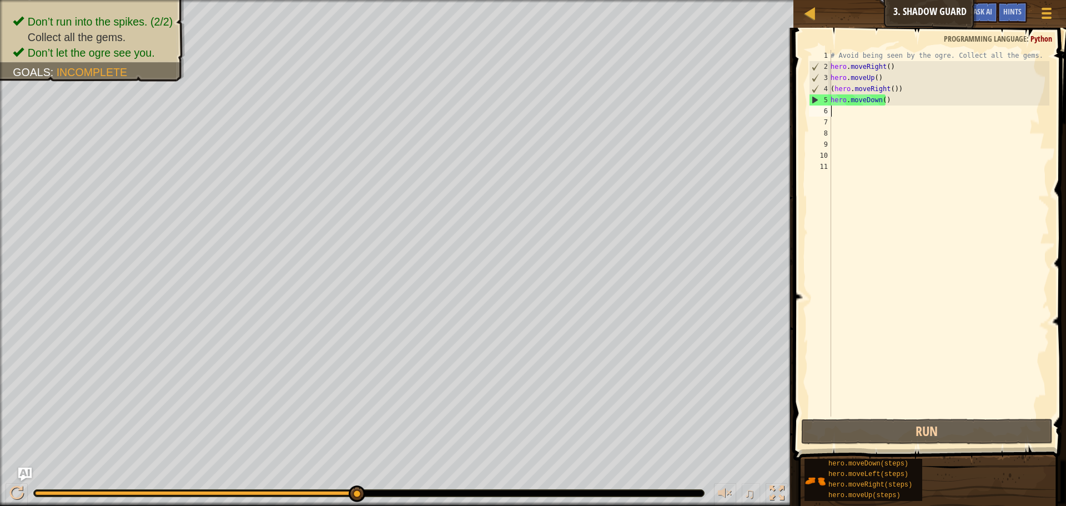
type textarea "l"
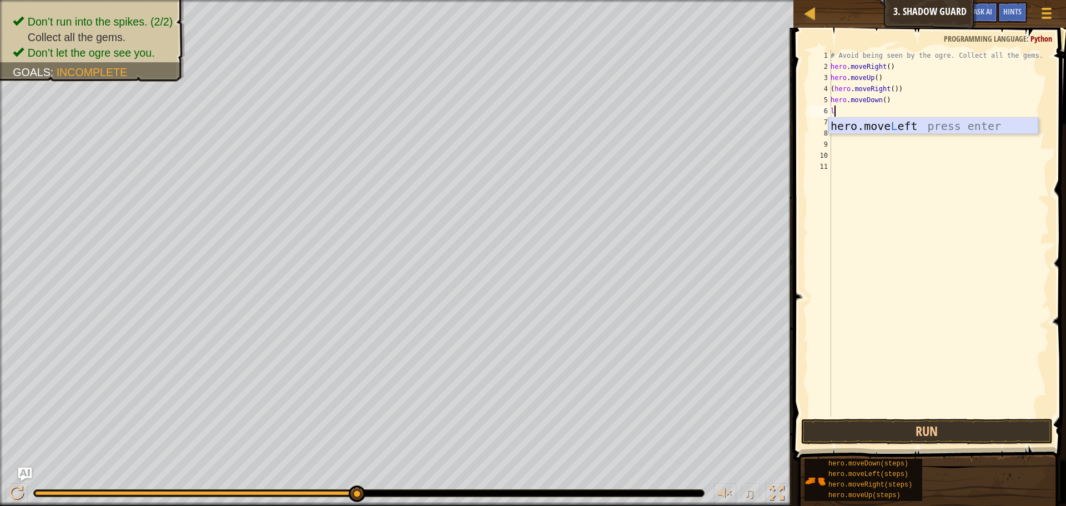
click at [964, 122] on div "hero.move L eft press enter" at bounding box center [934, 143] width 210 height 50
click at [868, 427] on button "Run" at bounding box center [927, 432] width 252 height 26
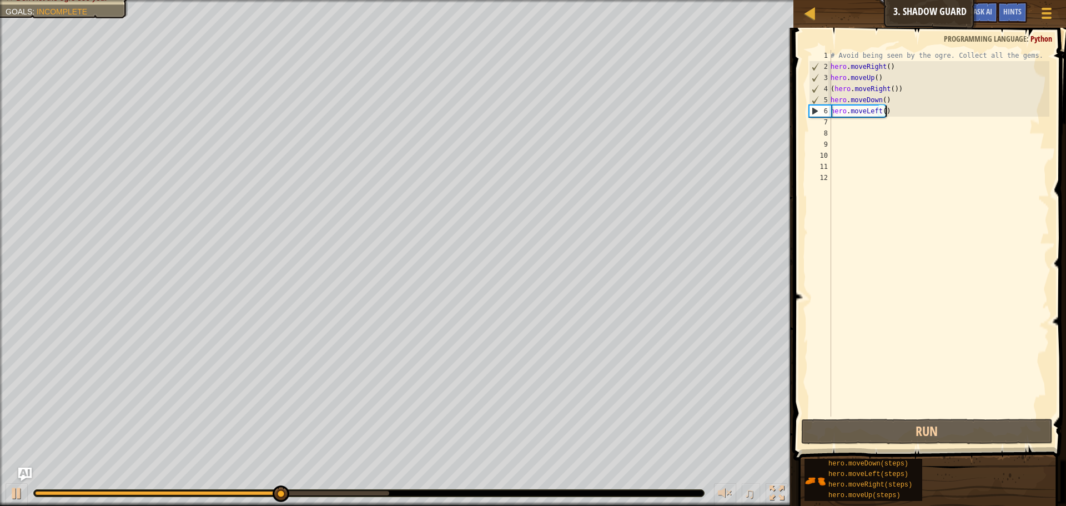
click at [889, 112] on div "# Avoid being seen by the ogre. Collect all the gems. hero . moveRight ( ) hero…" at bounding box center [939, 244] width 221 height 389
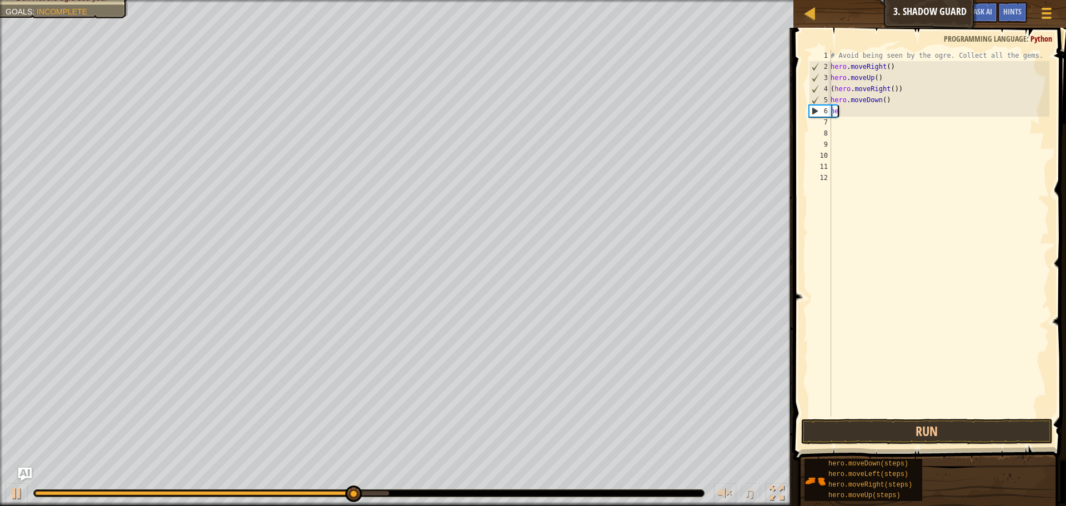
type textarea "h"
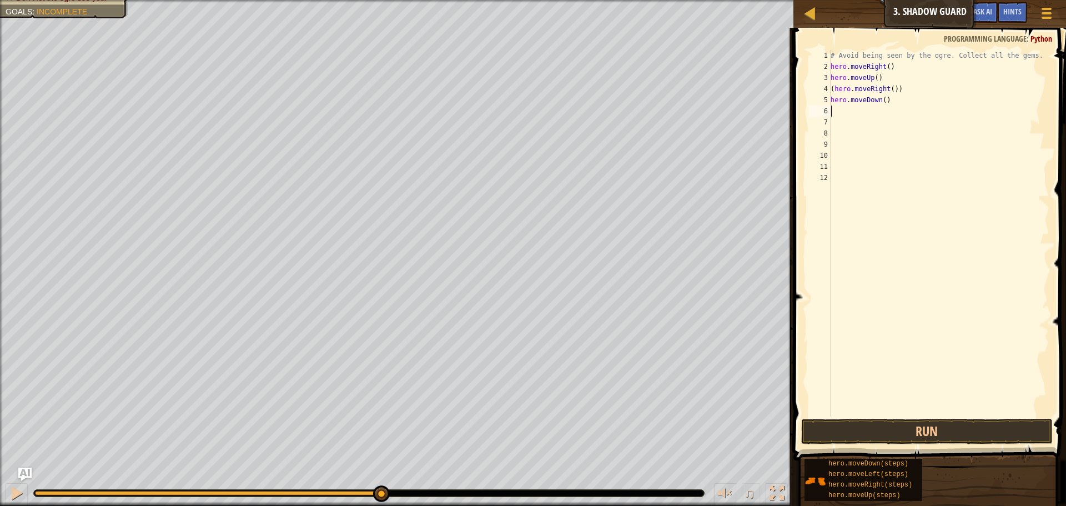
type textarea "r"
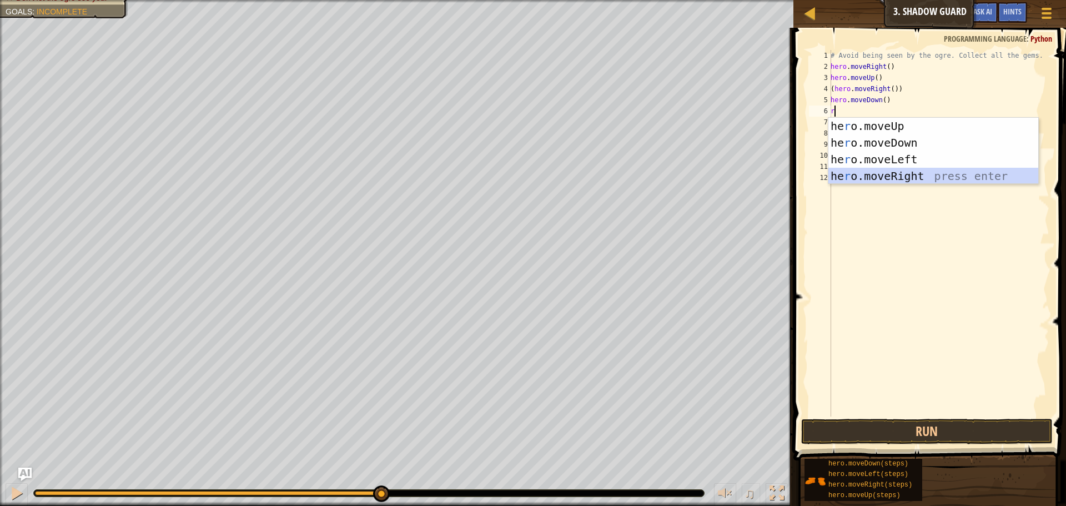
click at [876, 173] on div "he r o.moveUp press enter he r o.moveDown press enter he r o.moveLeft press ent…" at bounding box center [934, 168] width 210 height 100
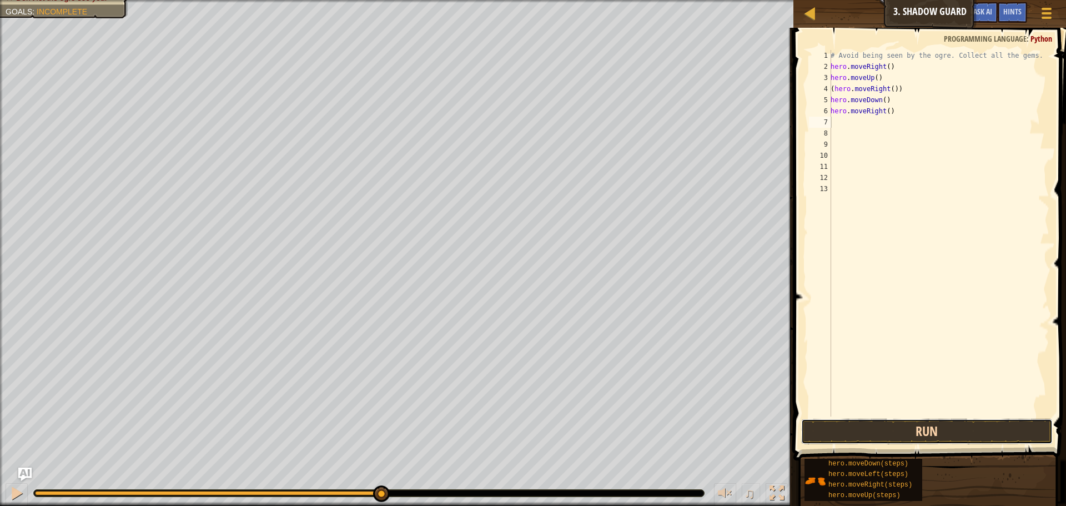
click at [927, 434] on button "Run" at bounding box center [927, 432] width 252 height 26
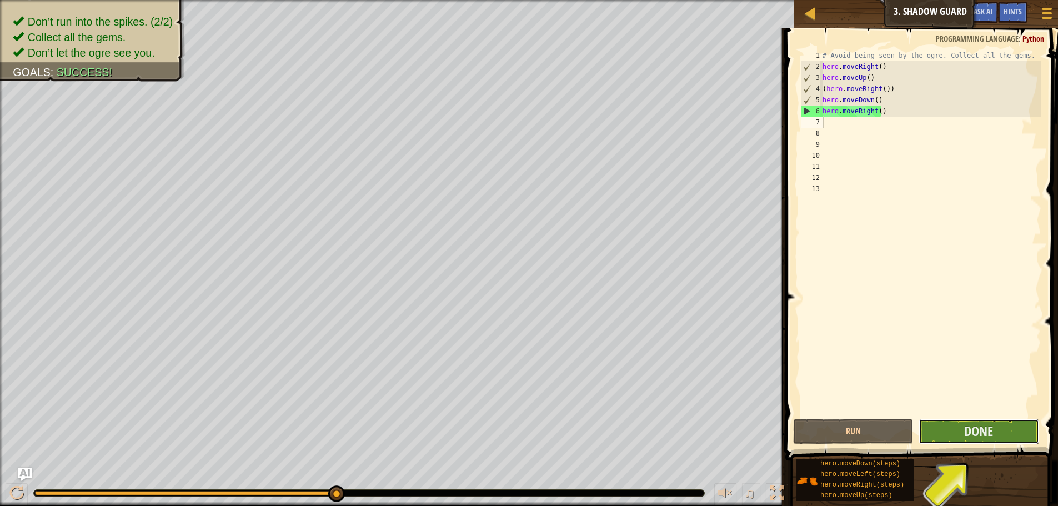
click at [953, 423] on button "Done" at bounding box center [979, 432] width 120 height 26
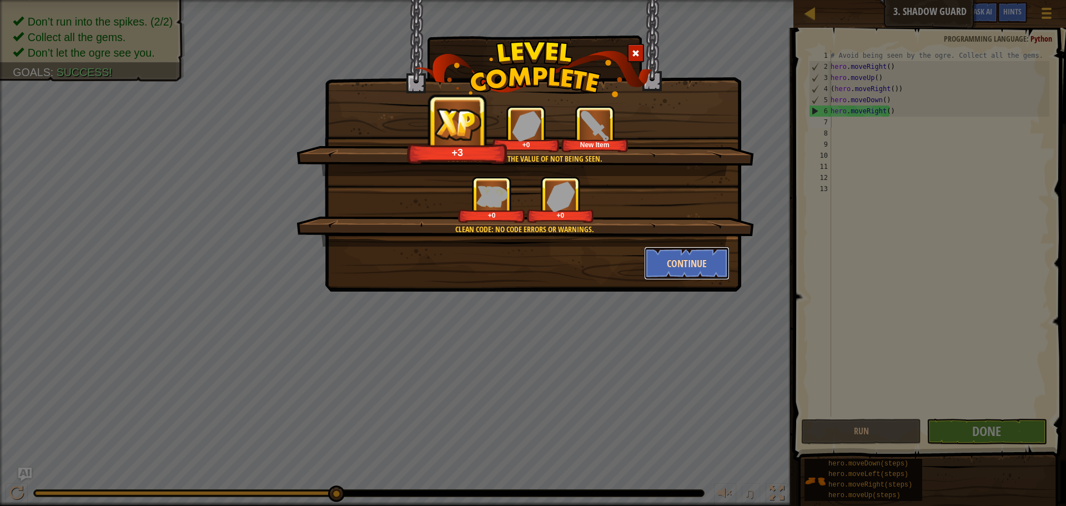
click at [685, 264] on button "Continue" at bounding box center [687, 263] width 86 height 33
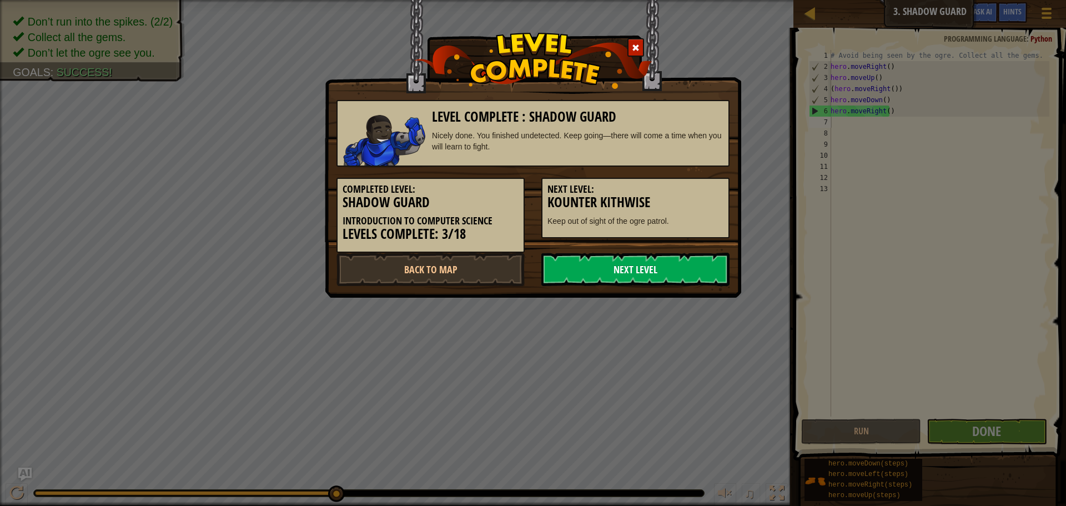
click at [653, 260] on link "Next Level" at bounding box center [636, 269] width 188 height 33
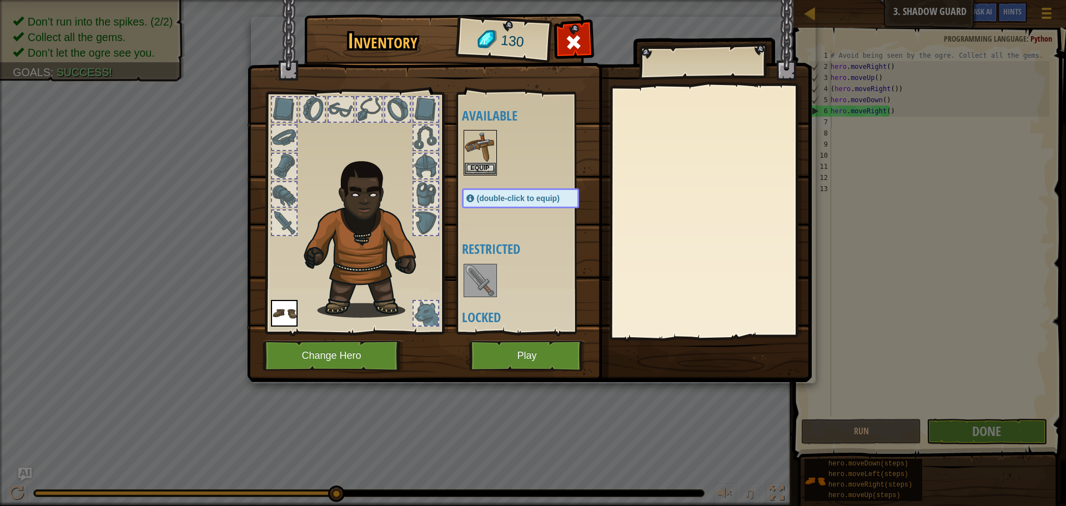
click at [499, 202] on span "(double-click to equip)" at bounding box center [518, 198] width 83 height 9
click at [502, 202] on span "(double-click to equip)" at bounding box center [518, 198] width 83 height 9
click at [467, 169] on button "Equip" at bounding box center [480, 168] width 31 height 12
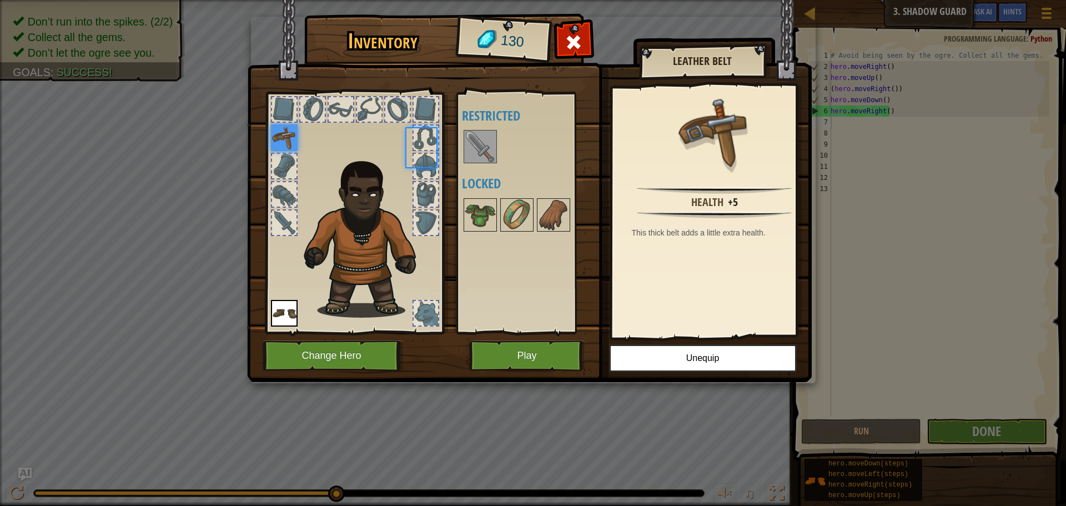
click at [469, 169] on div "Available Equip Equip (double-click to equip) Restricted Locked" at bounding box center [531, 213] width 139 height 232
click at [474, 160] on img at bounding box center [480, 146] width 31 height 31
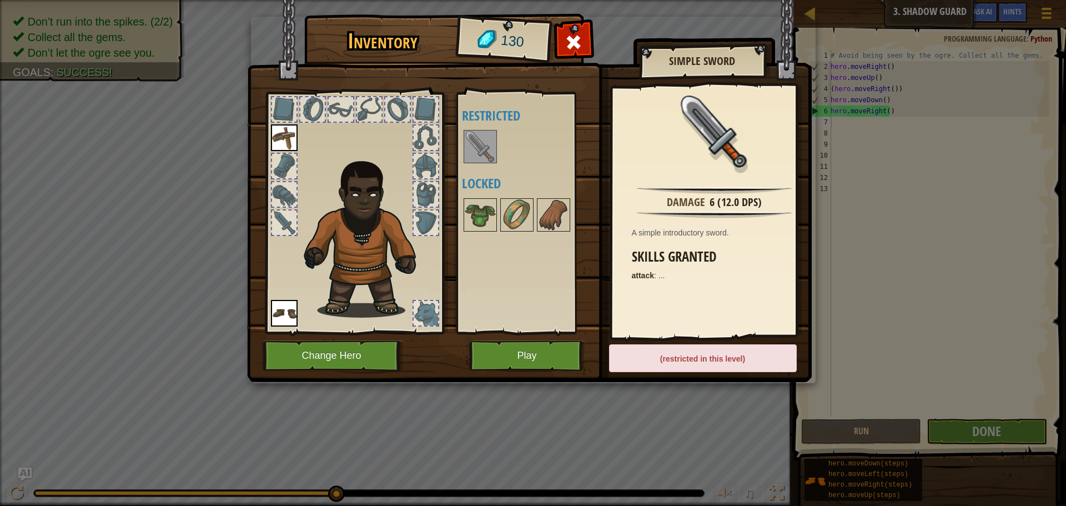
click at [474, 160] on img at bounding box center [480, 146] width 31 height 31
click at [538, 347] on button "Play" at bounding box center [527, 355] width 116 height 31
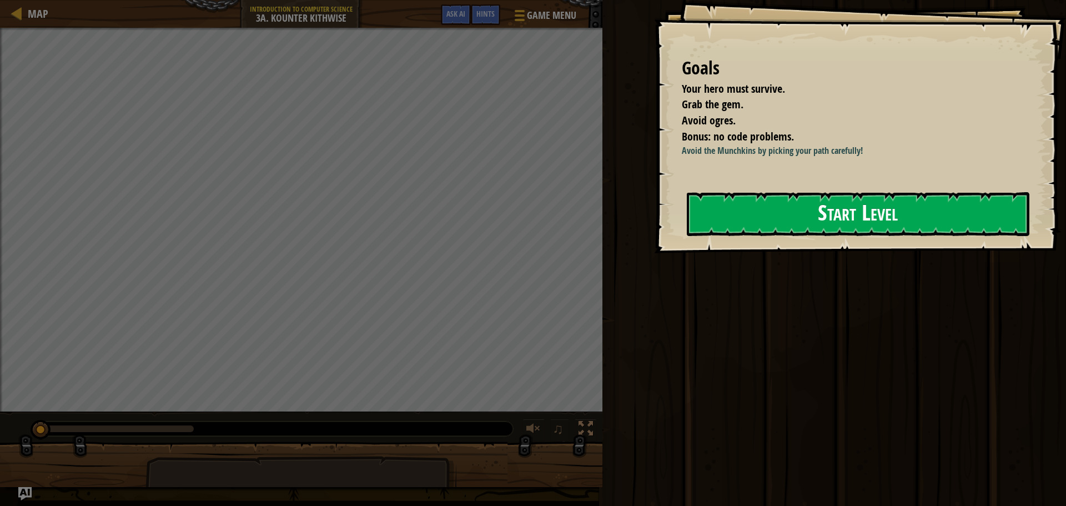
click at [811, 208] on button "Start Level" at bounding box center [858, 214] width 343 height 44
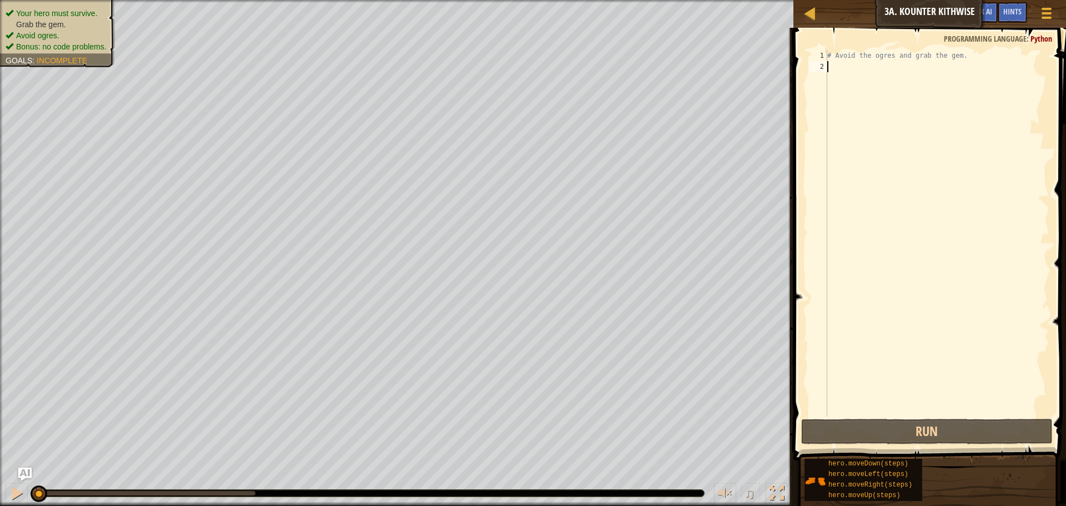
type textarea "d"
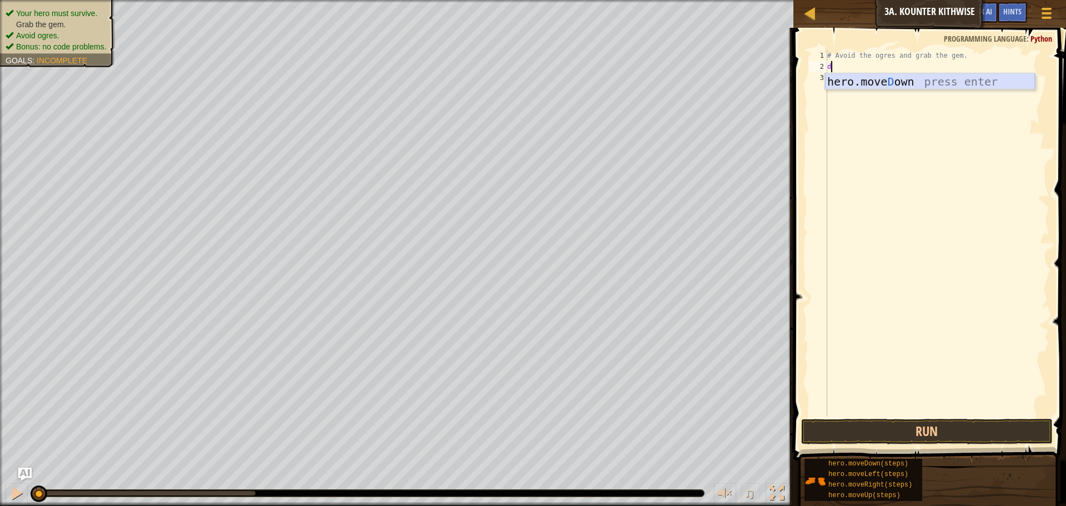
click at [867, 76] on div "hero.[PERSON_NAME] own press enter" at bounding box center [930, 98] width 210 height 50
type textarea "r"
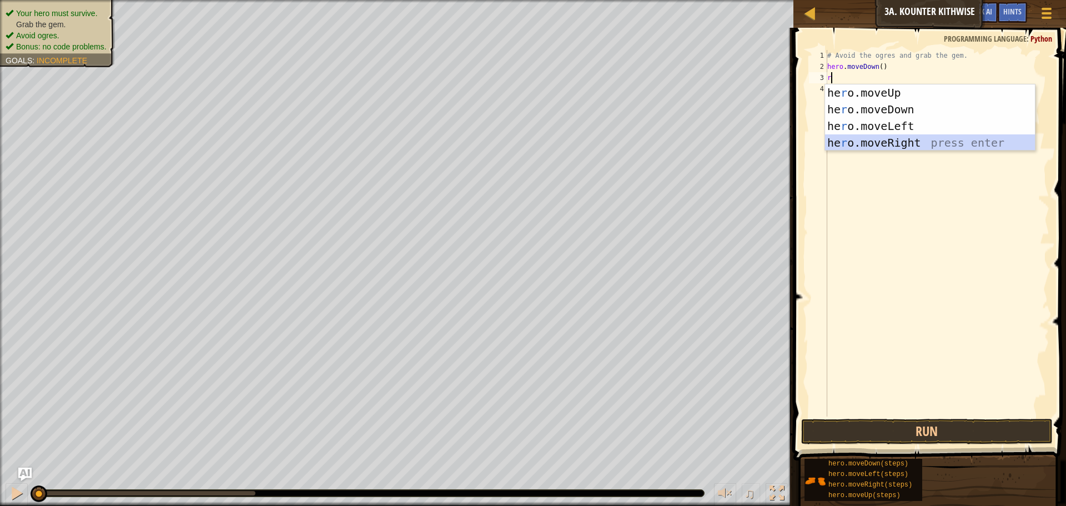
click at [869, 144] on div "he r o.moveUp press enter he r o.moveDown press enter he r o.moveLeft press ent…" at bounding box center [930, 134] width 210 height 100
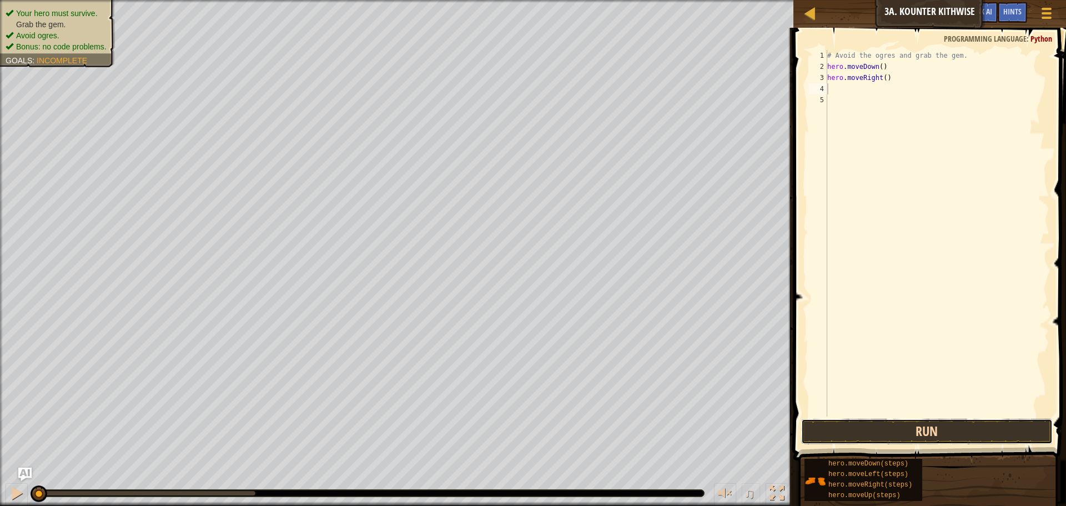
click at [907, 430] on button "Run" at bounding box center [927, 432] width 252 height 26
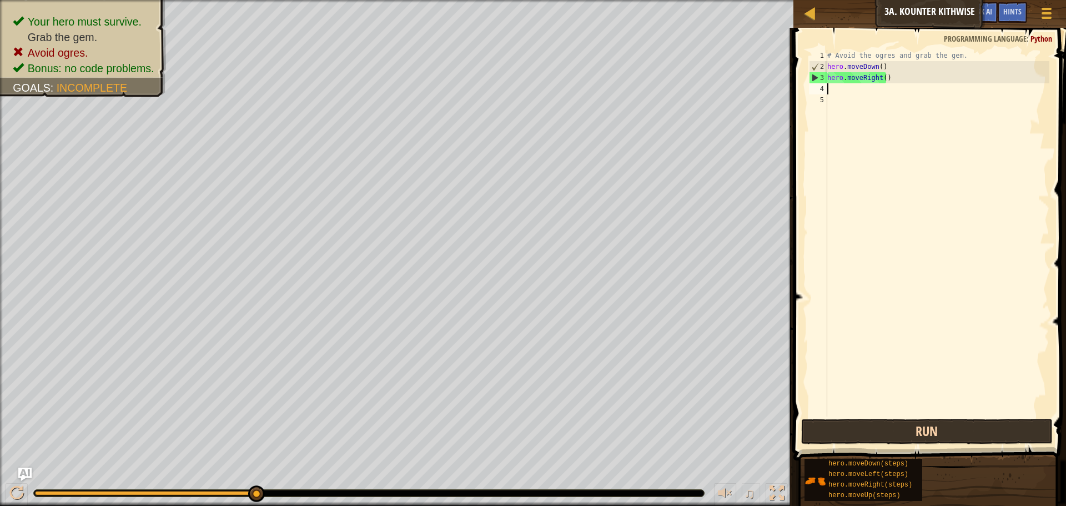
type textarea "a"
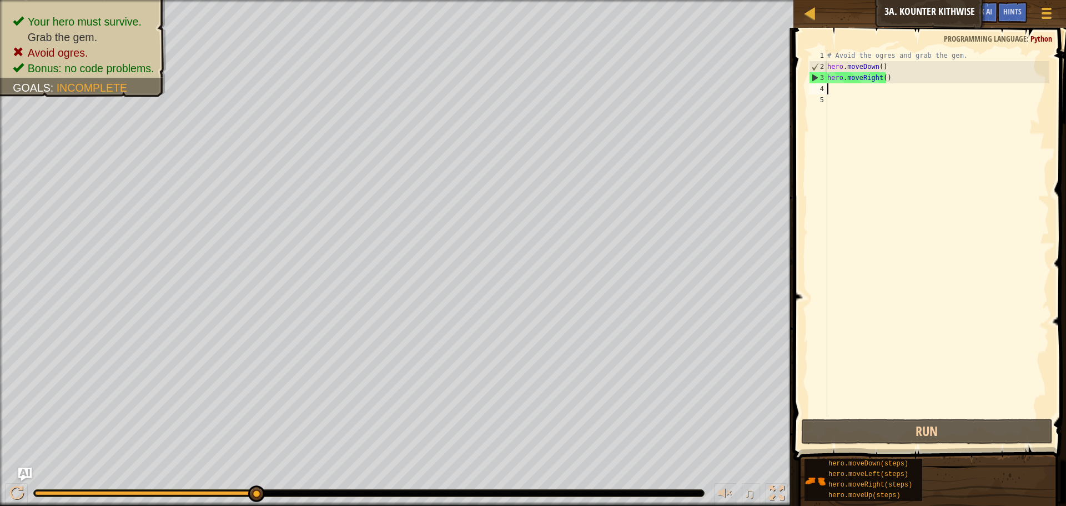
type textarea "u"
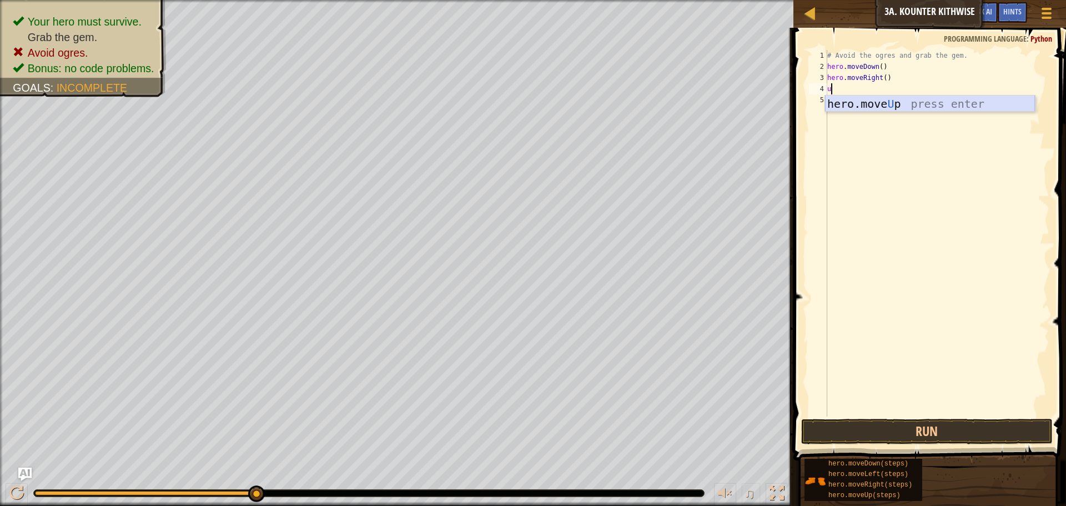
click at [899, 101] on div "hero.move U p press enter" at bounding box center [930, 121] width 210 height 50
click at [912, 433] on button "Run" at bounding box center [927, 432] width 252 height 26
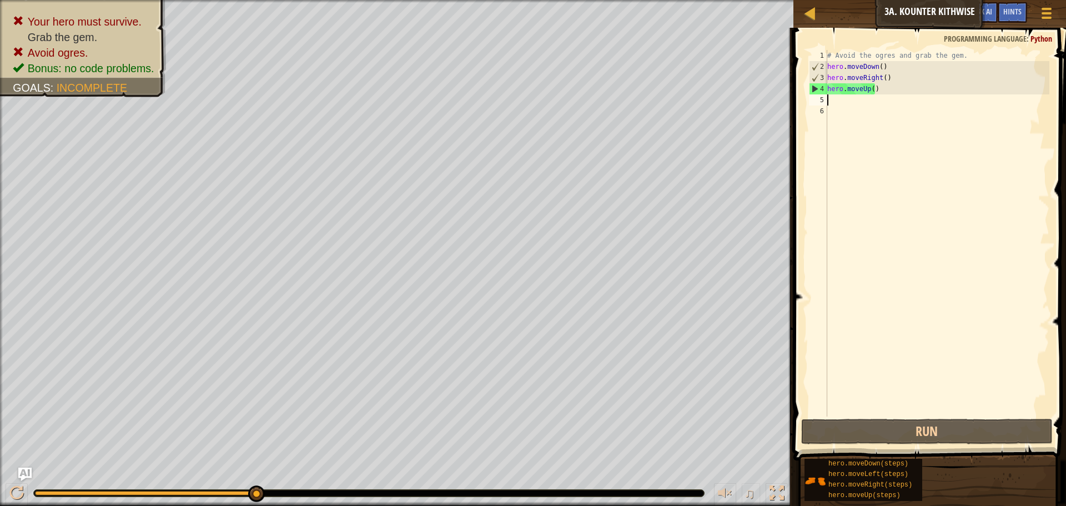
click at [878, 94] on div "# Avoid the ogres and grab the gem. hero . moveDown ( ) hero . moveRight ( ) he…" at bounding box center [937, 244] width 224 height 389
click at [879, 87] on div "# Avoid the ogres and grab the gem. hero . moveDown ( ) hero . moveRight ( ) he…" at bounding box center [937, 244] width 224 height 389
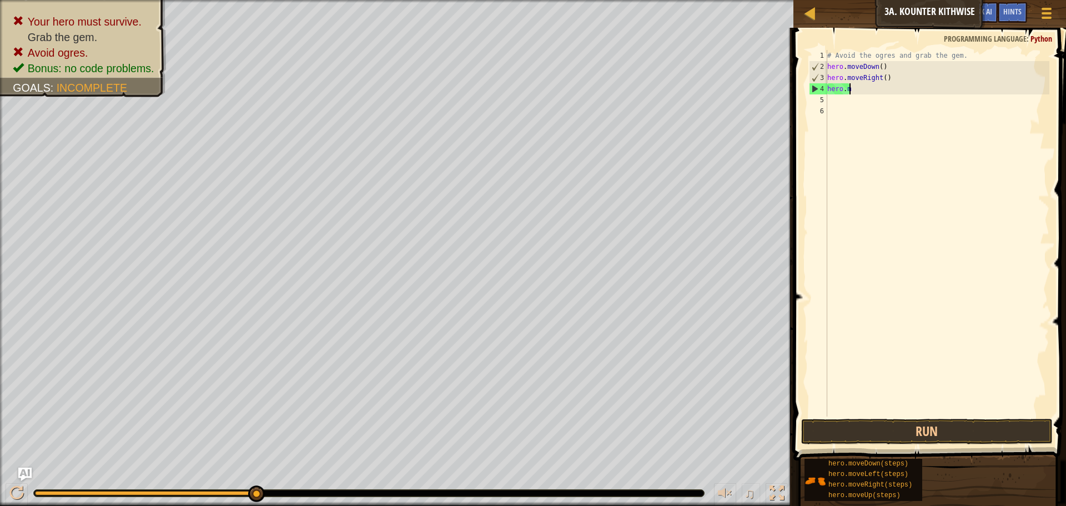
type textarea "h"
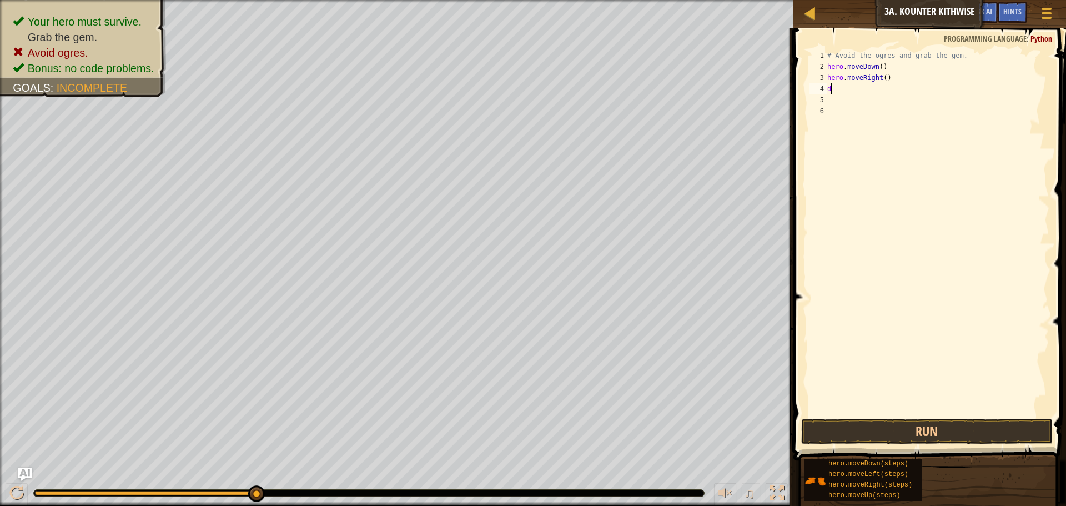
click at [845, 94] on div "# Avoid the ogres and grab the gem. hero . moveDown ( ) hero . moveRight ( ) d" at bounding box center [937, 244] width 224 height 389
type textarea "do"
click at [835, 104] on div "hero.move Do wn press enter" at bounding box center [930, 121] width 210 height 50
click at [976, 436] on button "Run" at bounding box center [927, 432] width 252 height 26
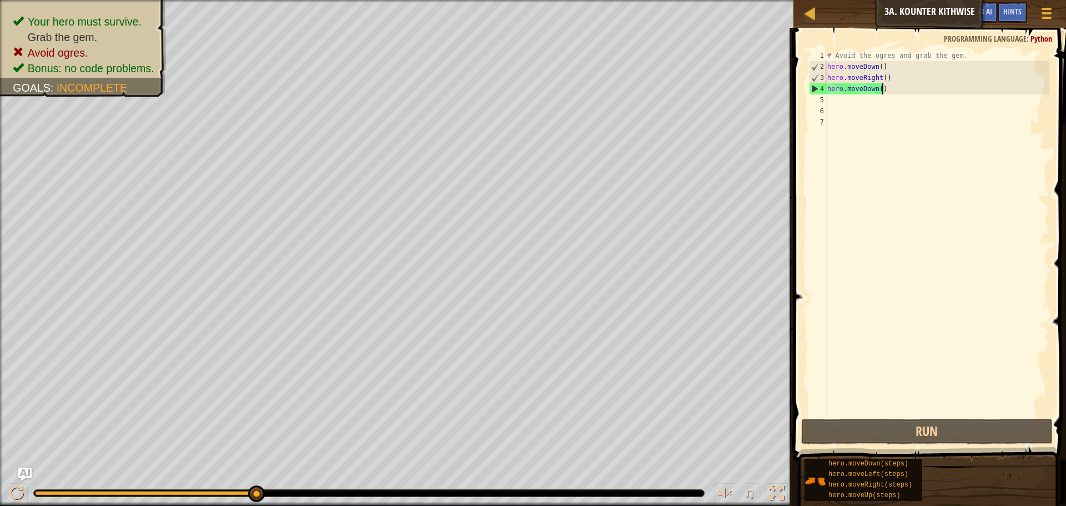
click at [881, 89] on div "# Avoid the ogres and grab the gem. hero . moveDown ( ) hero . moveRight ( ) he…" at bounding box center [937, 244] width 224 height 389
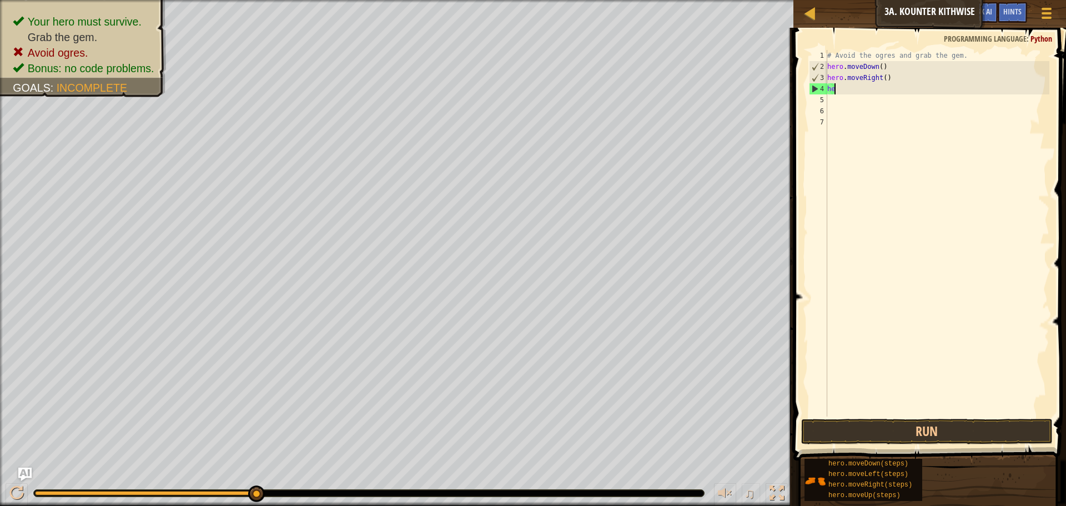
type textarea "h"
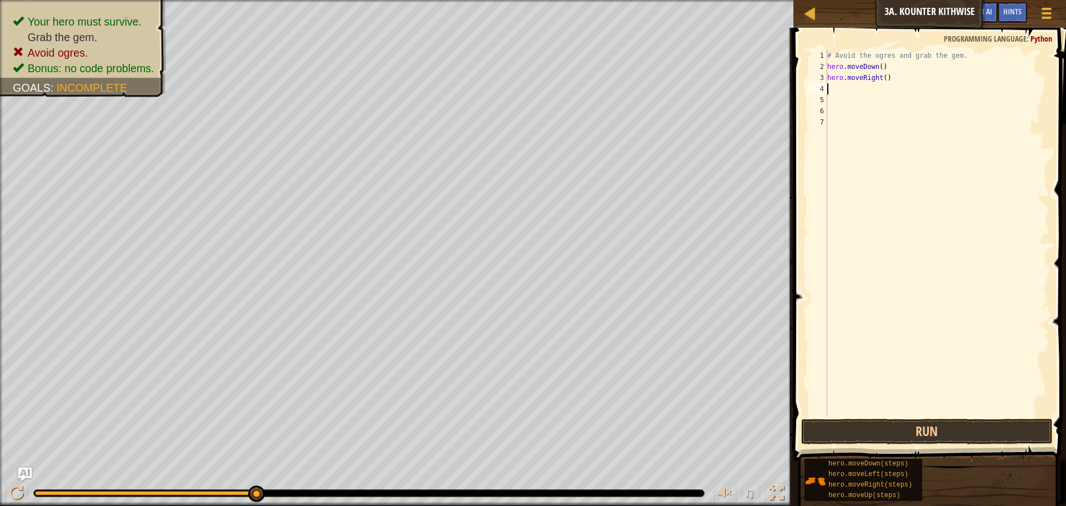
type textarea ";"
type textarea "l"
click at [864, 108] on div "hero.move L eft press enter" at bounding box center [930, 121] width 210 height 50
click at [886, 429] on button "Run" at bounding box center [927, 432] width 252 height 26
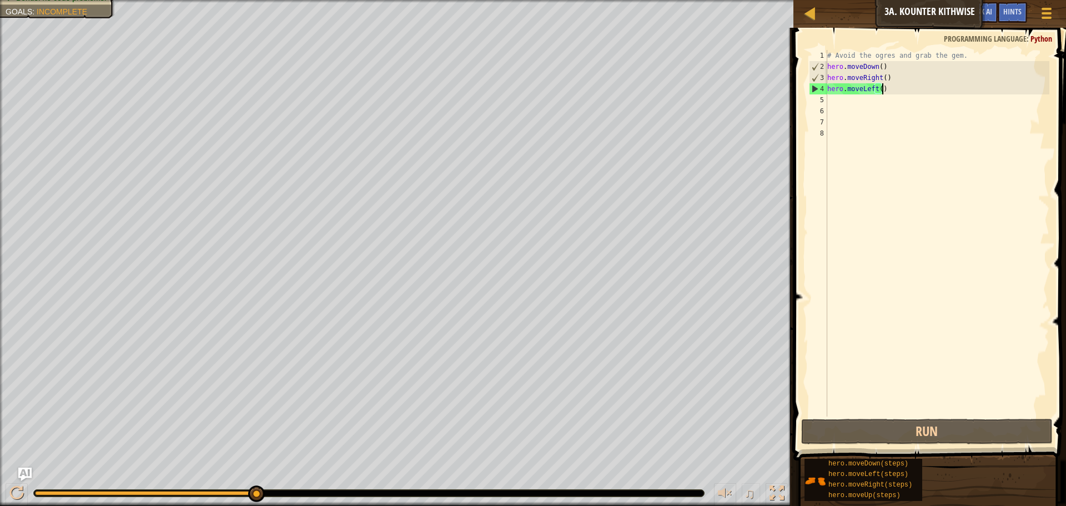
click at [888, 92] on div "# Avoid the ogres and grab the gem. hero . moveDown ( ) hero . moveRight ( ) he…" at bounding box center [937, 244] width 224 height 389
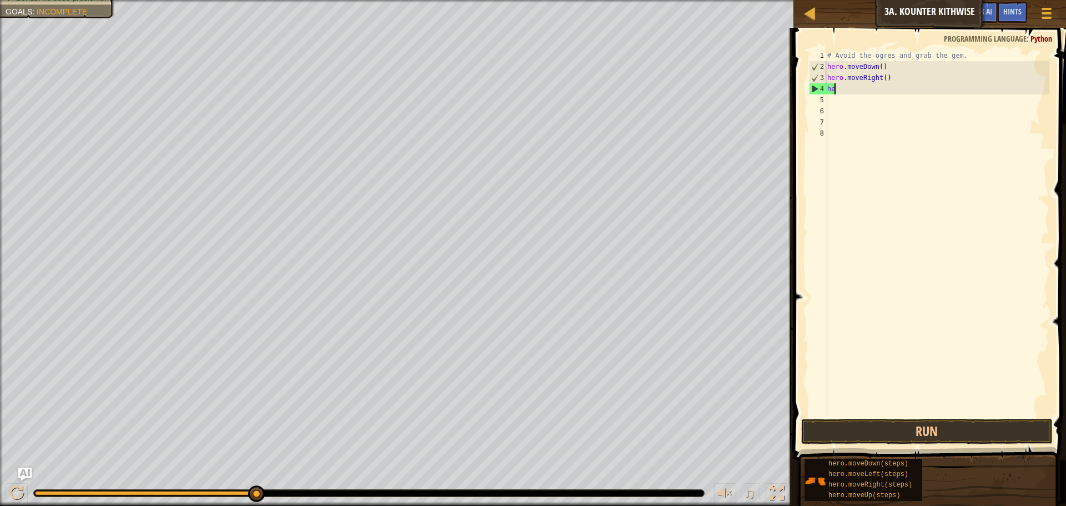
type textarea "h"
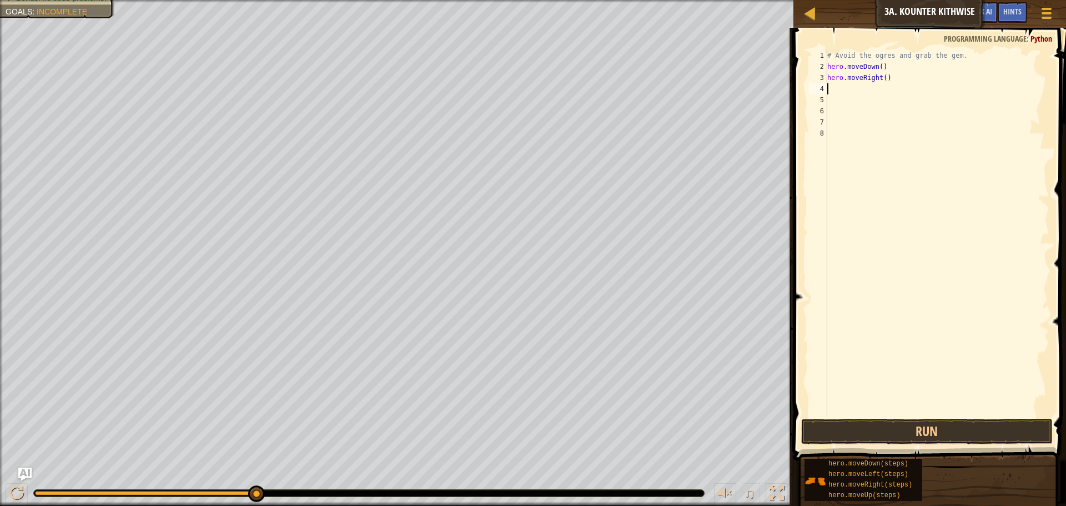
type textarea "u"
click at [891, 109] on div "hero.move U p press enter" at bounding box center [930, 121] width 210 height 50
click at [914, 428] on button "Run" at bounding box center [927, 432] width 252 height 26
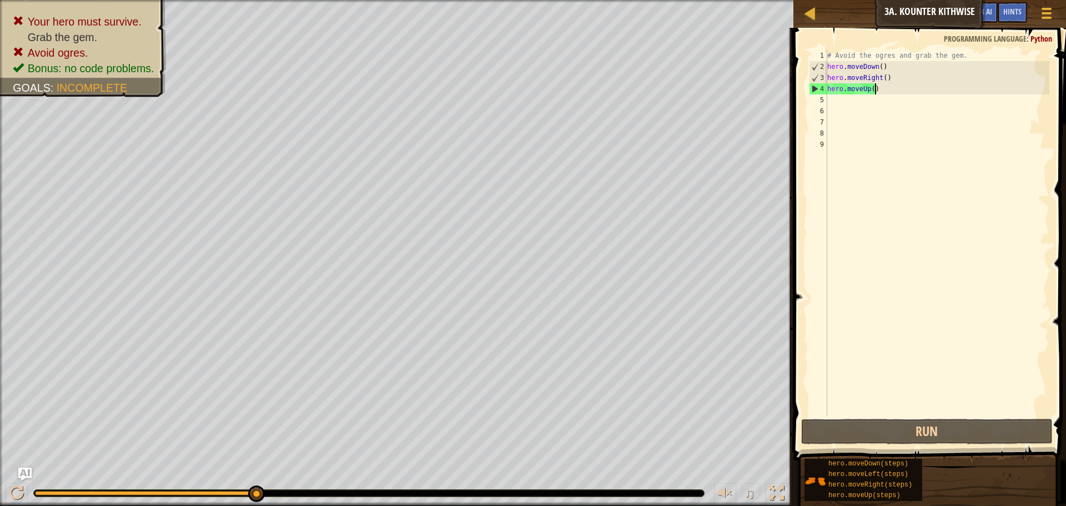
click at [875, 94] on div "# Avoid the ogres and grab the gem. hero . moveDown ( ) hero . moveRight ( ) he…" at bounding box center [937, 244] width 224 height 389
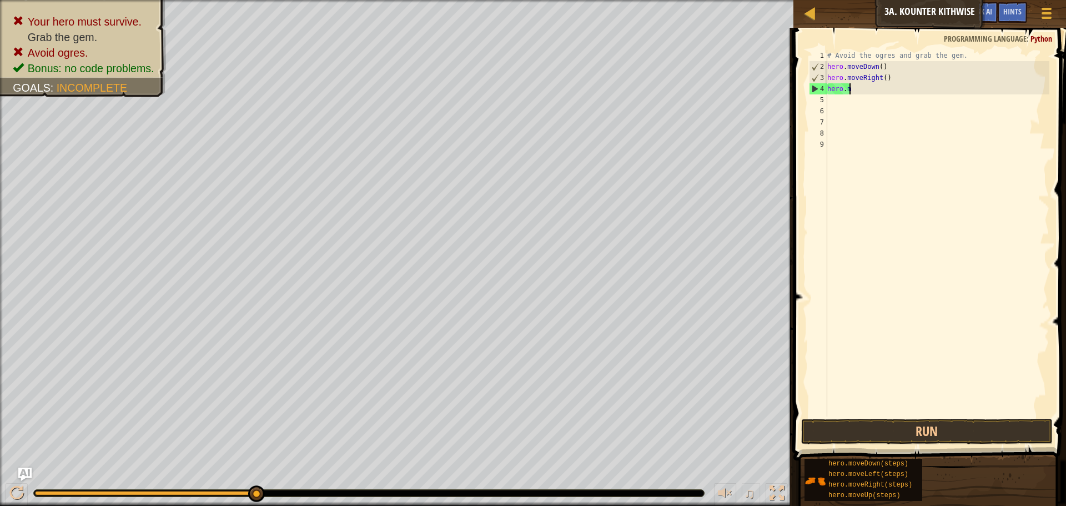
type textarea "h"
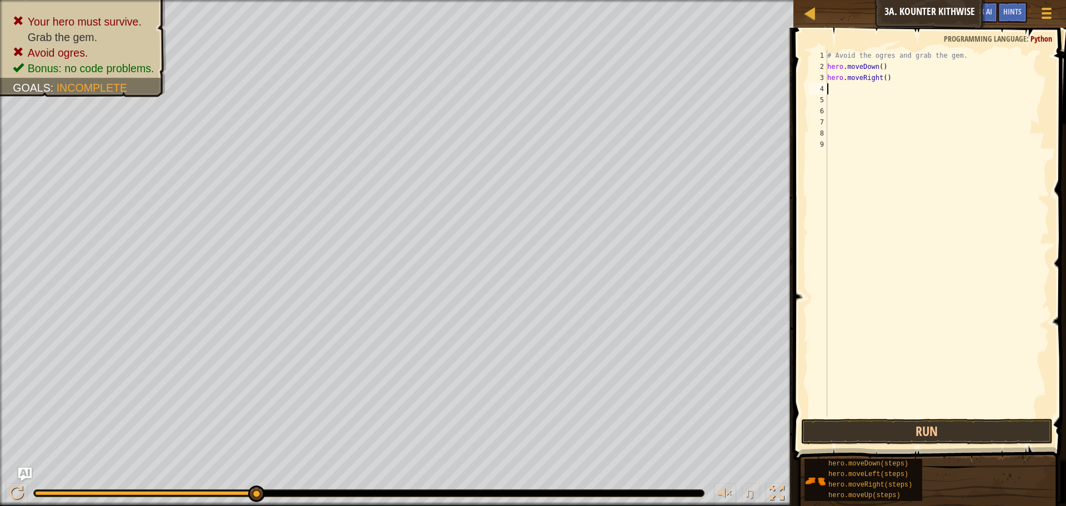
type textarea "r"
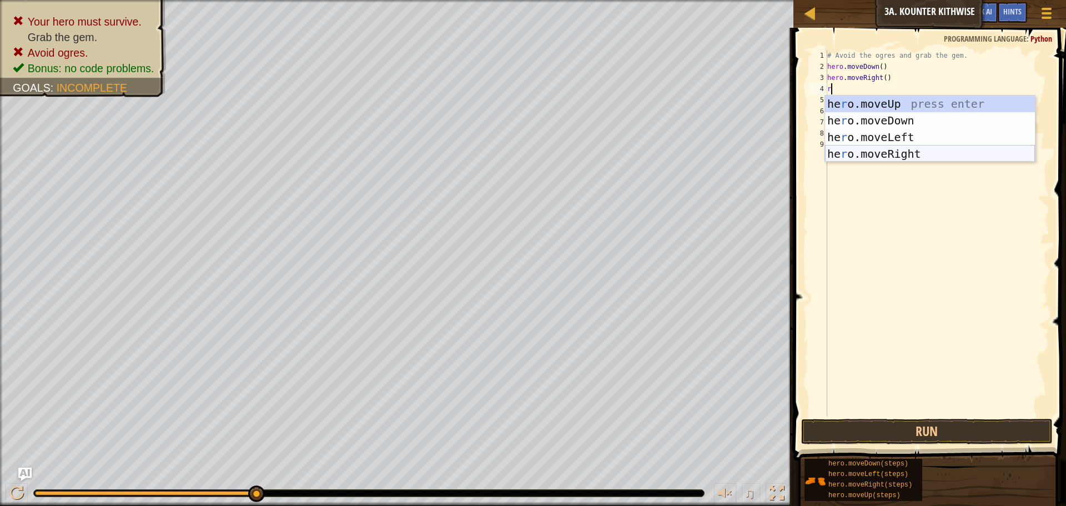
click at [928, 153] on div "he r o.moveUp press enter he r o.moveDown press enter he r o.moveLeft press ent…" at bounding box center [930, 146] width 210 height 100
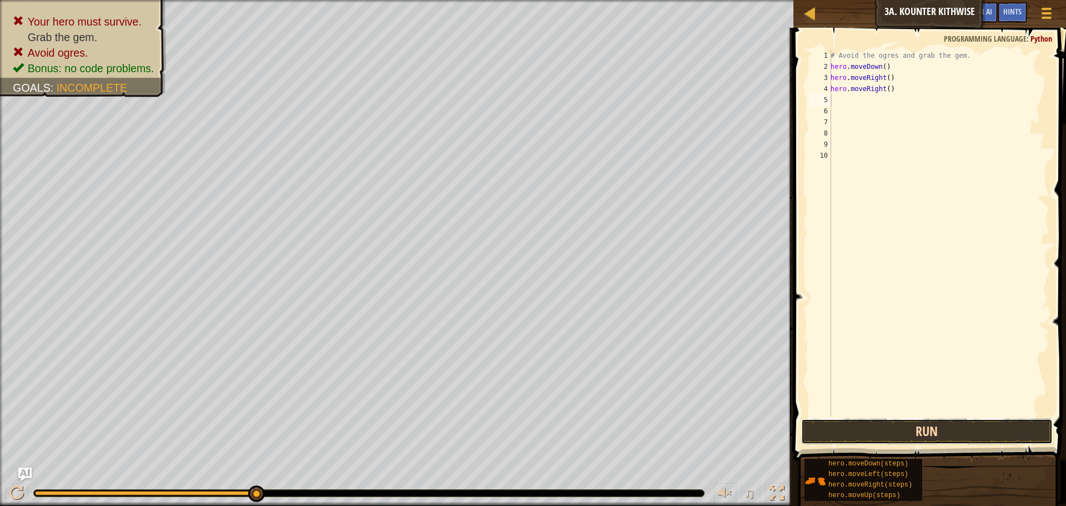
click at [842, 438] on button "Run" at bounding box center [927, 432] width 252 height 26
type textarea "a"
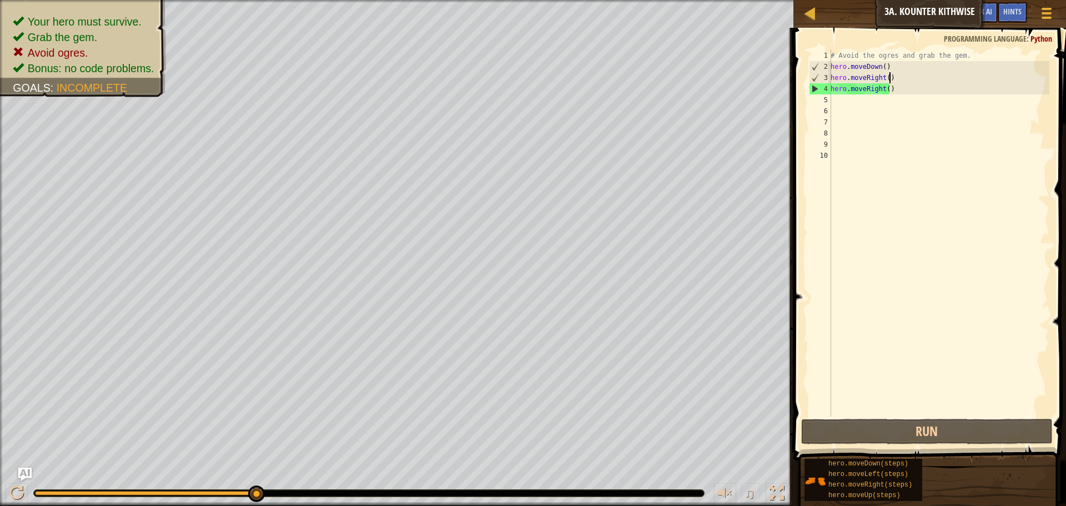
click at [891, 81] on div "# Avoid the ogres and grab the gem. hero . moveDown ( ) hero . moveRight ( ) he…" at bounding box center [939, 244] width 221 height 389
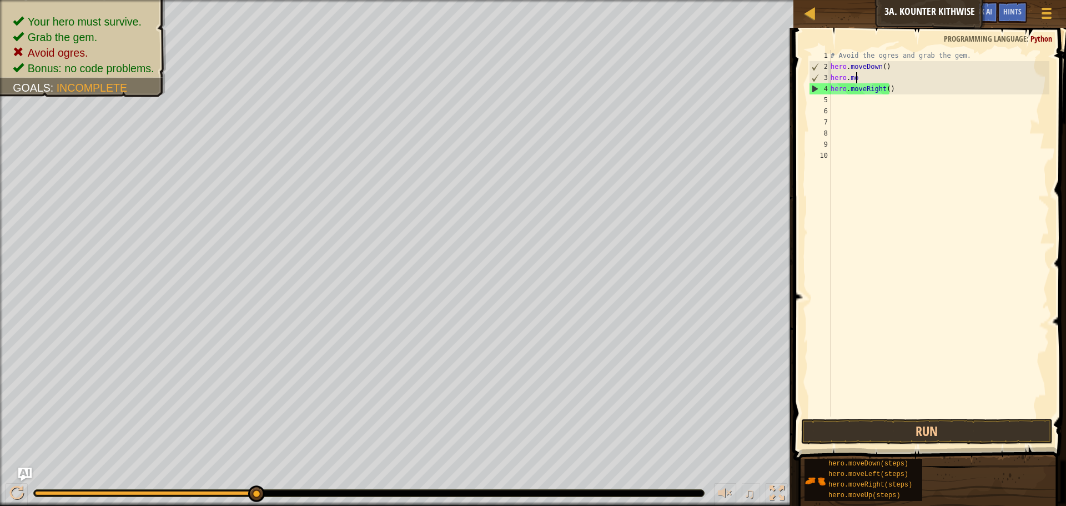
type textarea "h"
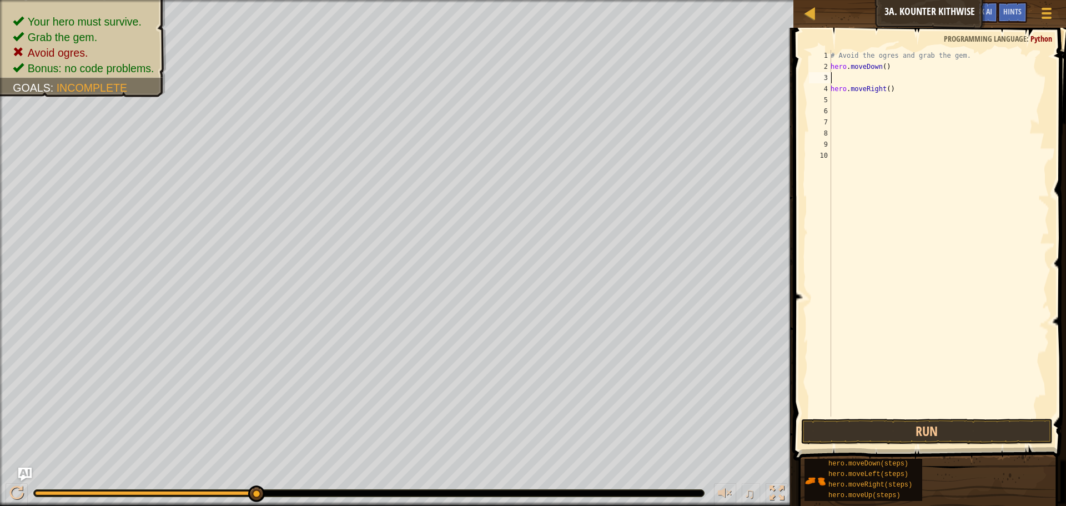
type textarea "d"
click at [875, 91] on div "hero.[PERSON_NAME] own press enter" at bounding box center [934, 109] width 210 height 50
type textarea "r"
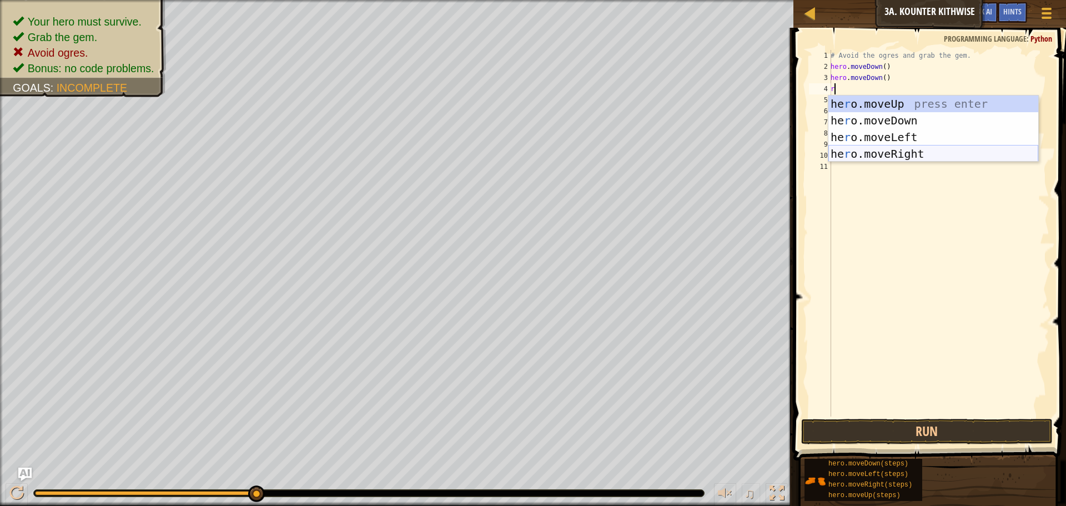
click at [858, 147] on div "he r o.moveUp press enter he r o.moveDown press enter he r o.moveLeft press ent…" at bounding box center [934, 146] width 210 height 100
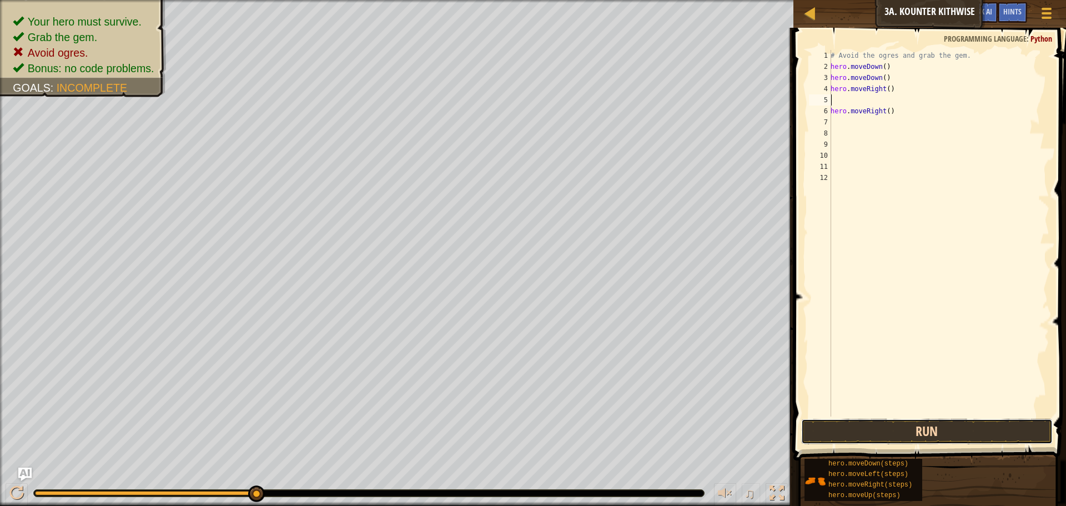
click at [1012, 432] on button "Run" at bounding box center [927, 432] width 252 height 26
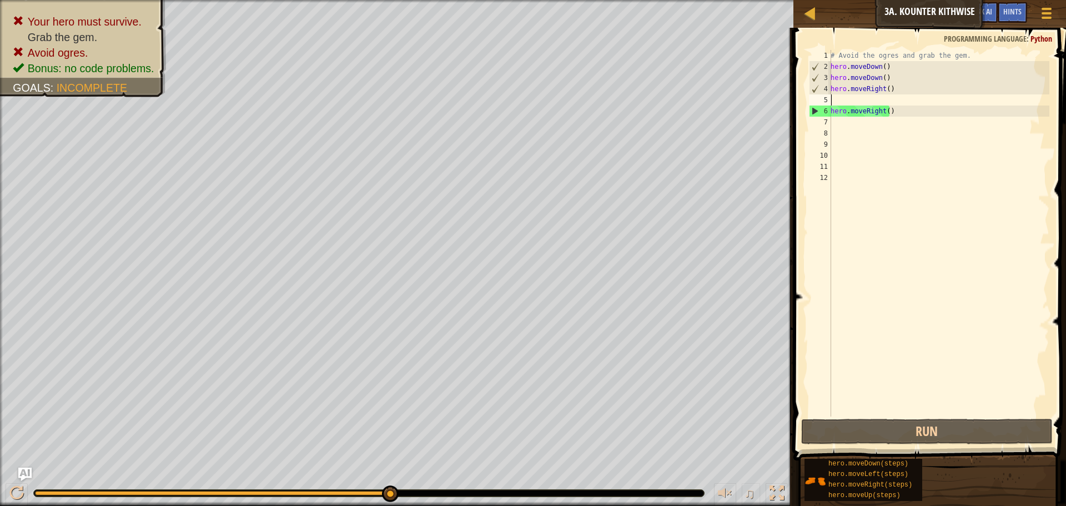
click at [840, 102] on div "# Avoid the ogres and grab the gem. hero . moveDown ( ) hero . moveDown ( ) her…" at bounding box center [939, 244] width 221 height 389
click at [894, 116] on div "# Avoid the ogres and grab the gem. hero . moveDown ( ) hero . moveDown ( ) her…" at bounding box center [939, 244] width 221 height 389
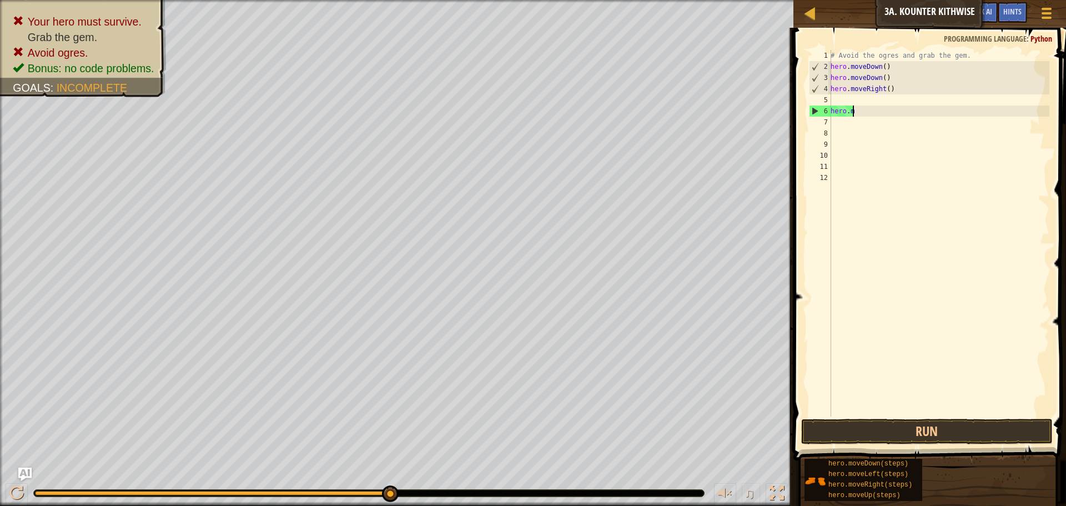
type textarea "h"
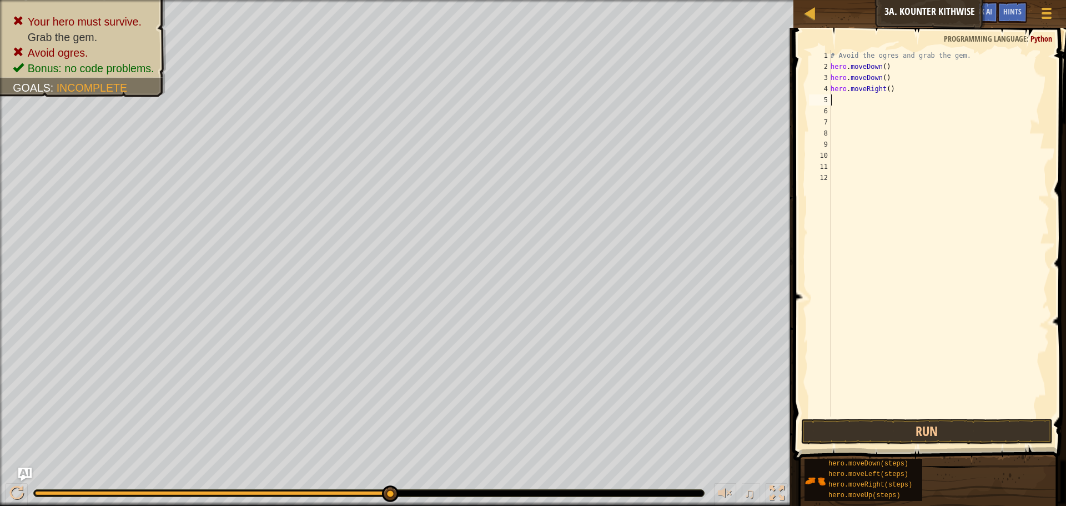
click at [839, 97] on div "# Avoid the ogres and grab the gem. hero . moveDown ( ) hero . moveDown ( ) her…" at bounding box center [939, 244] width 221 height 389
type textarea "m"
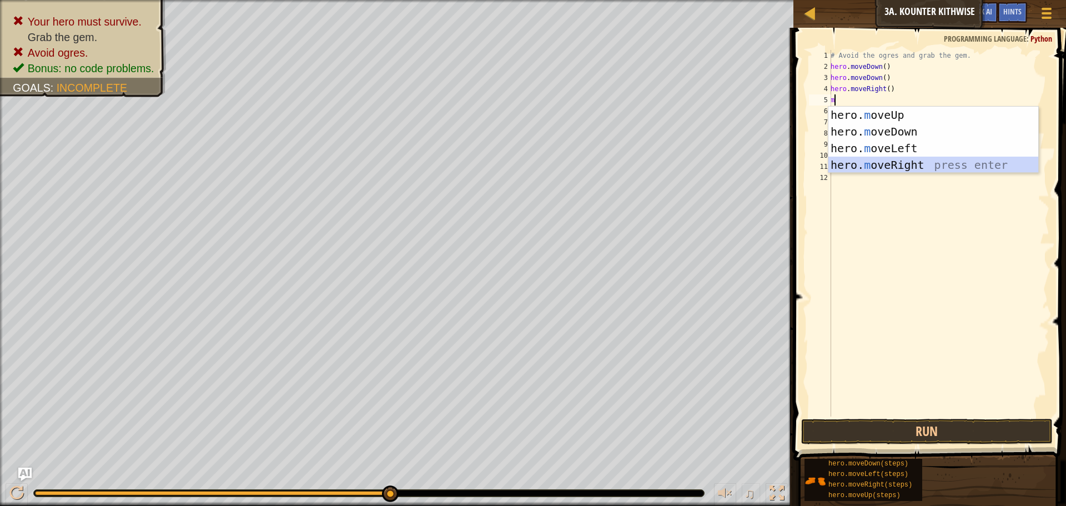
click at [866, 168] on div "hero. m oveUp press enter hero. m oveDown press enter hero. m oveLeft press ent…" at bounding box center [934, 157] width 210 height 100
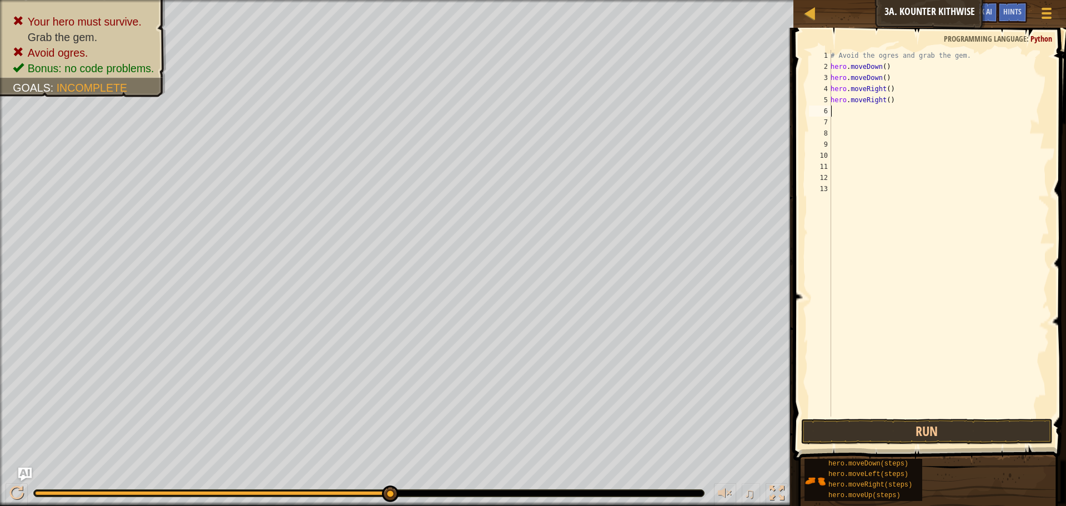
type textarea "u"
click at [919, 123] on div "hero.move U p press enter" at bounding box center [934, 143] width 210 height 50
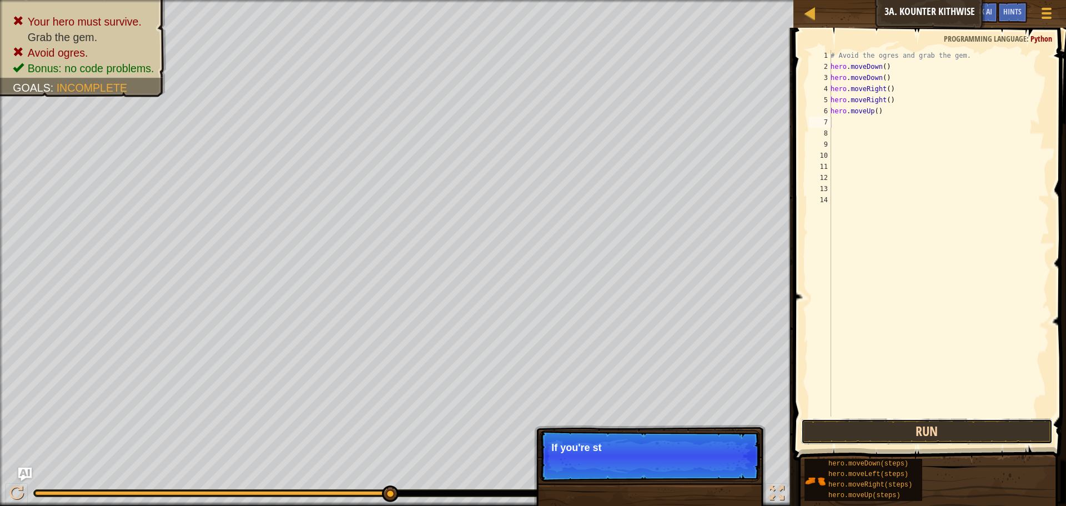
click at [886, 427] on button "Run" at bounding box center [927, 432] width 252 height 26
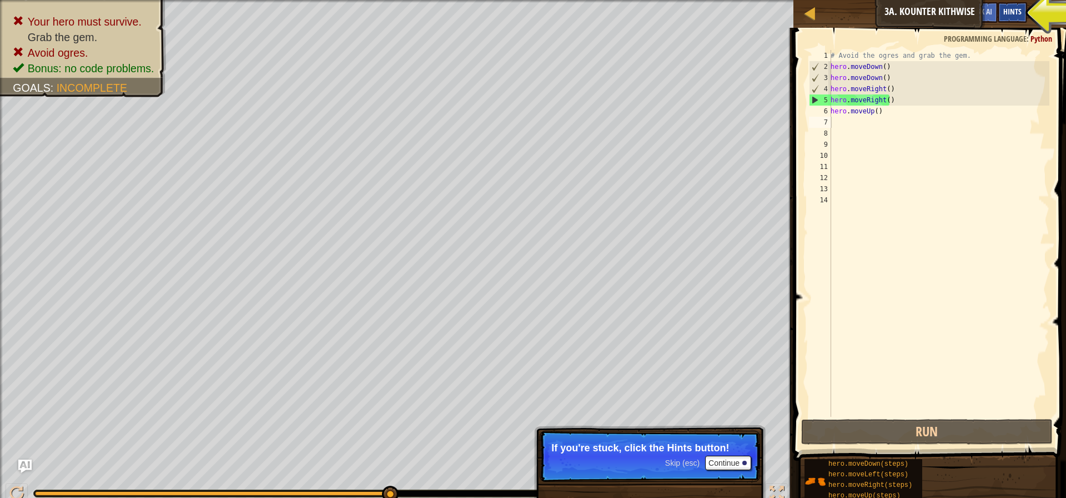
click at [1022, 6] on div "Hints" at bounding box center [1012, 12] width 29 height 21
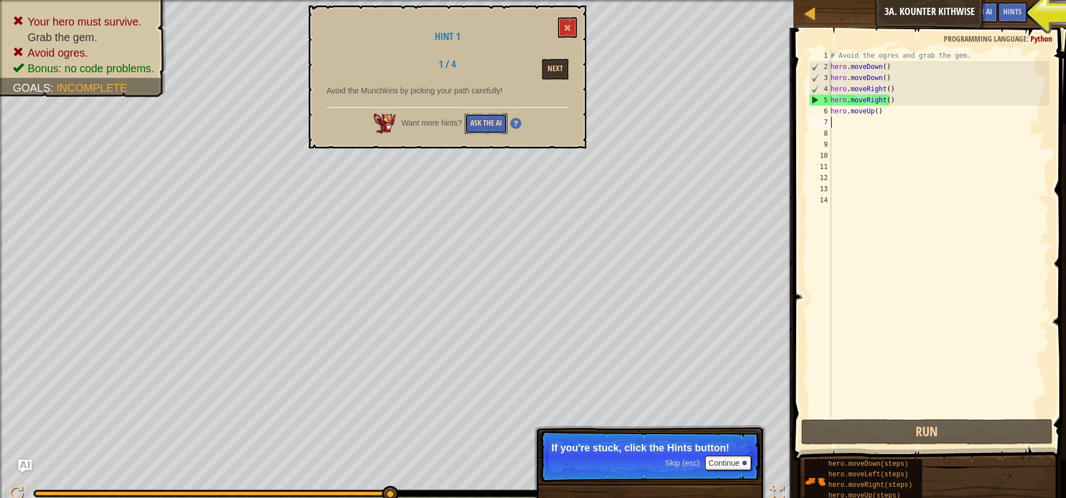
click at [477, 114] on button "Ask the AI" at bounding box center [486, 123] width 43 height 21
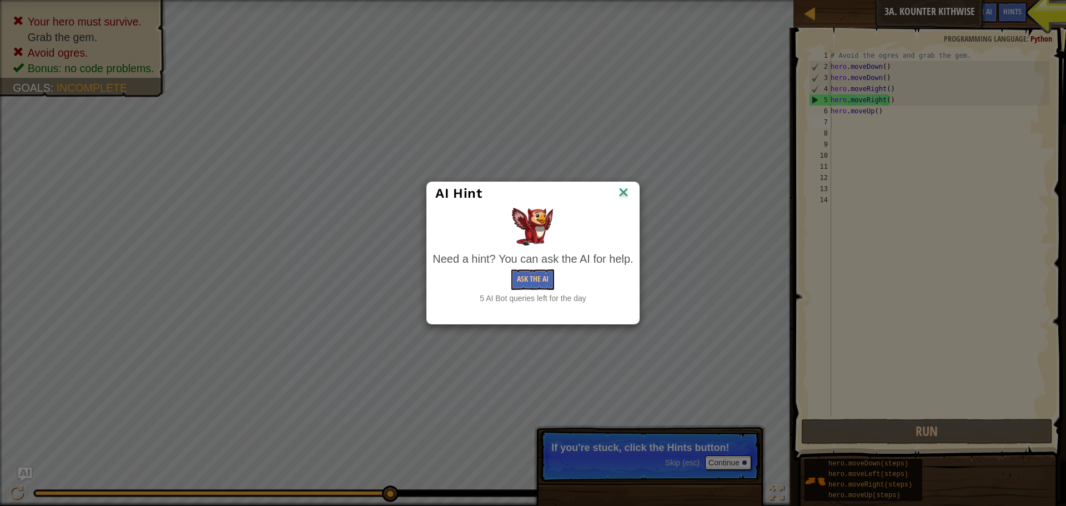
click at [626, 188] on img at bounding box center [623, 193] width 14 height 17
